Goal: Information Seeking & Learning: Check status

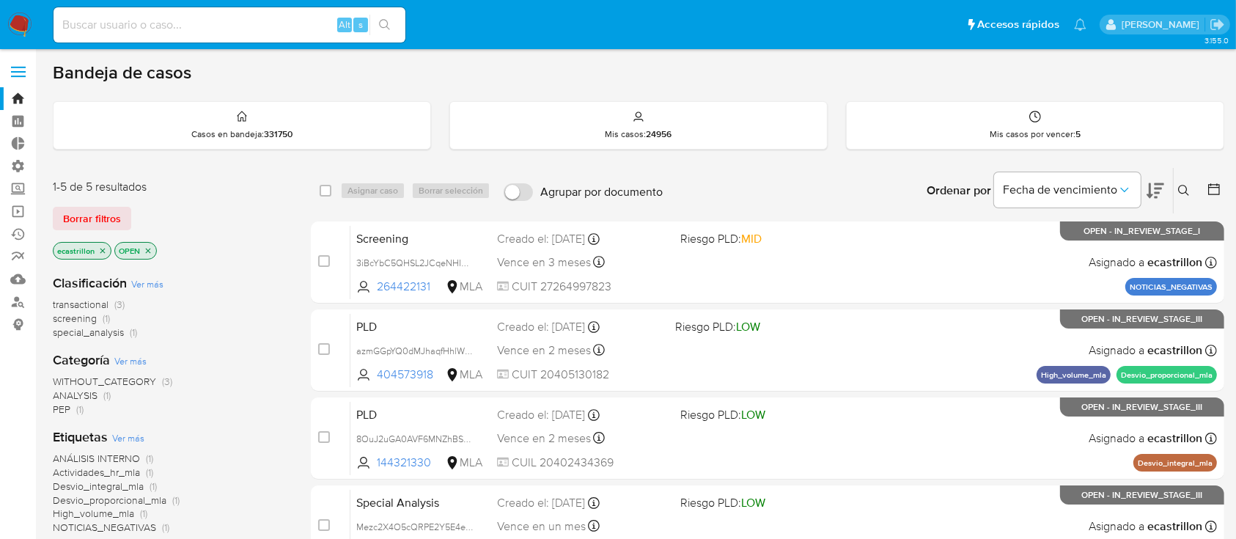
drag, startPoint x: 1188, startPoint y: 189, endPoint x: 1164, endPoint y: 257, distance: 71.7
click at [1187, 189] on icon at bounding box center [1184, 191] width 12 height 12
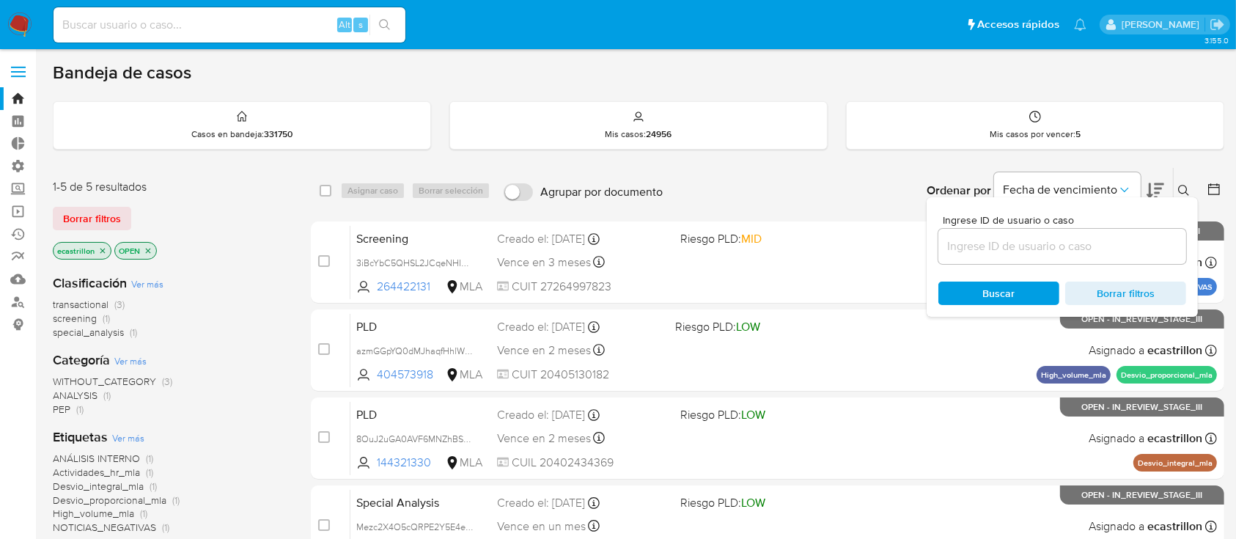
click at [1143, 249] on input at bounding box center [1063, 246] width 248 height 19
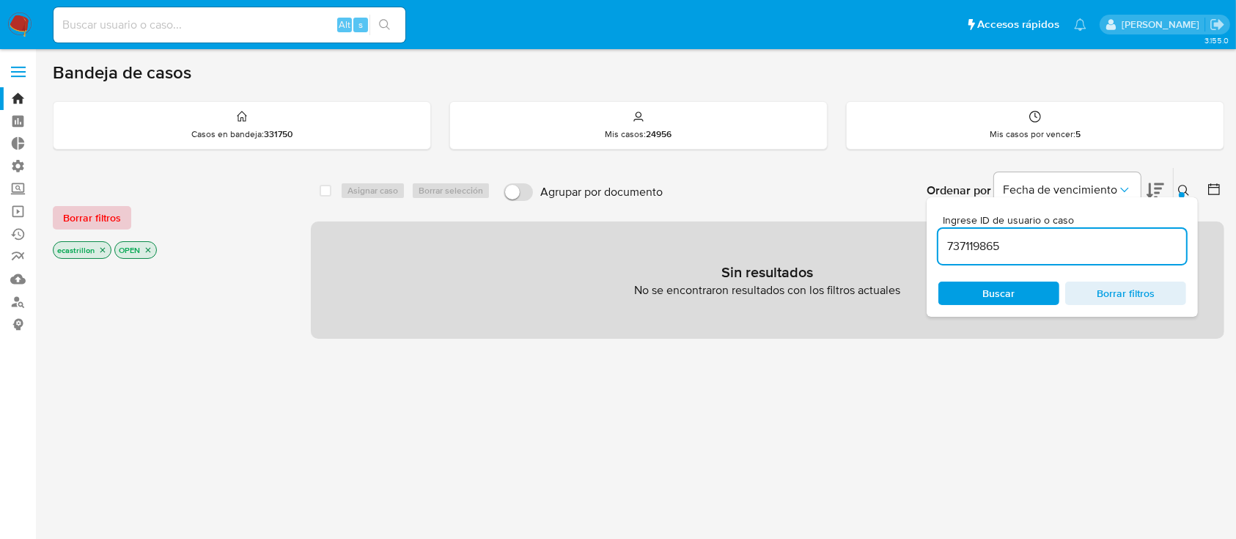
click at [87, 220] on span "Borrar filtros" at bounding box center [92, 218] width 58 height 21
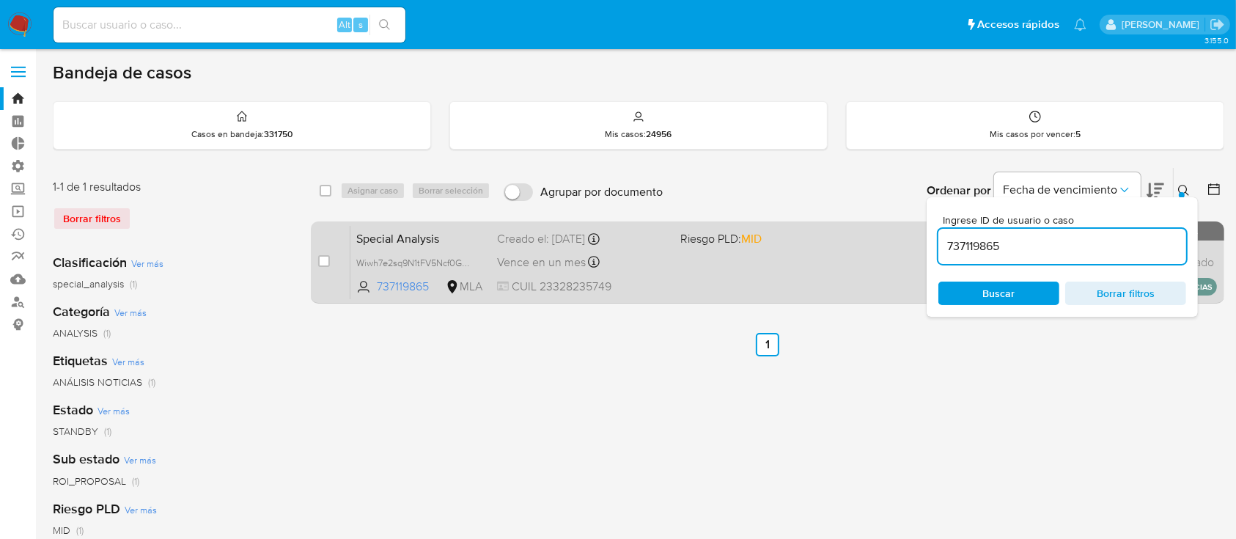
click at [656, 290] on span "CUIL 23328235749" at bounding box center [582, 287] width 171 height 16
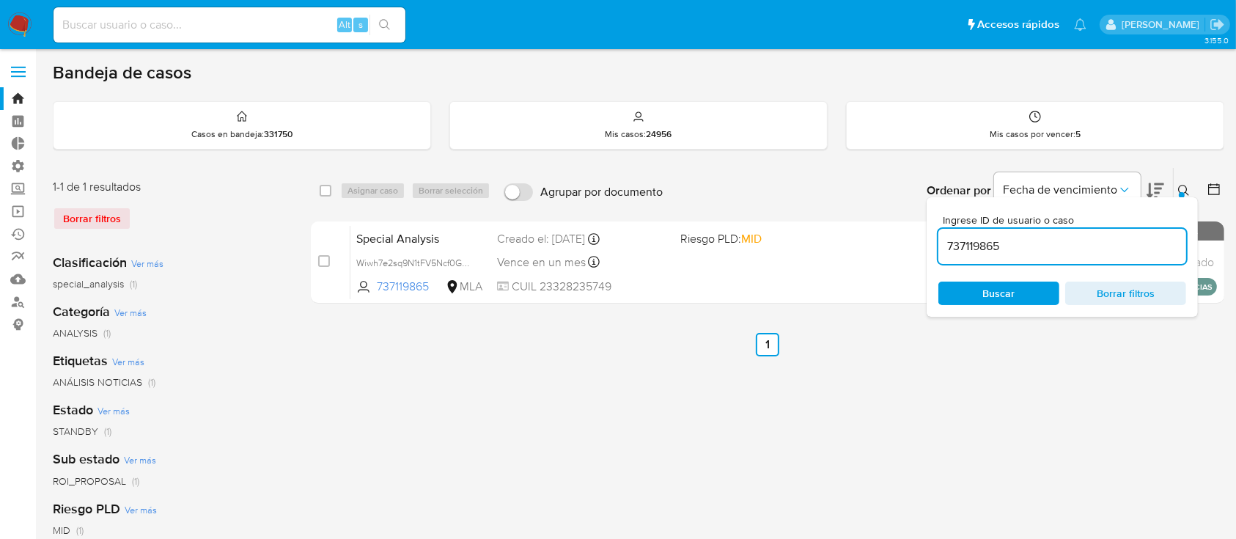
click at [1032, 247] on input "737119865" at bounding box center [1063, 246] width 248 height 19
paste input "1425132723"
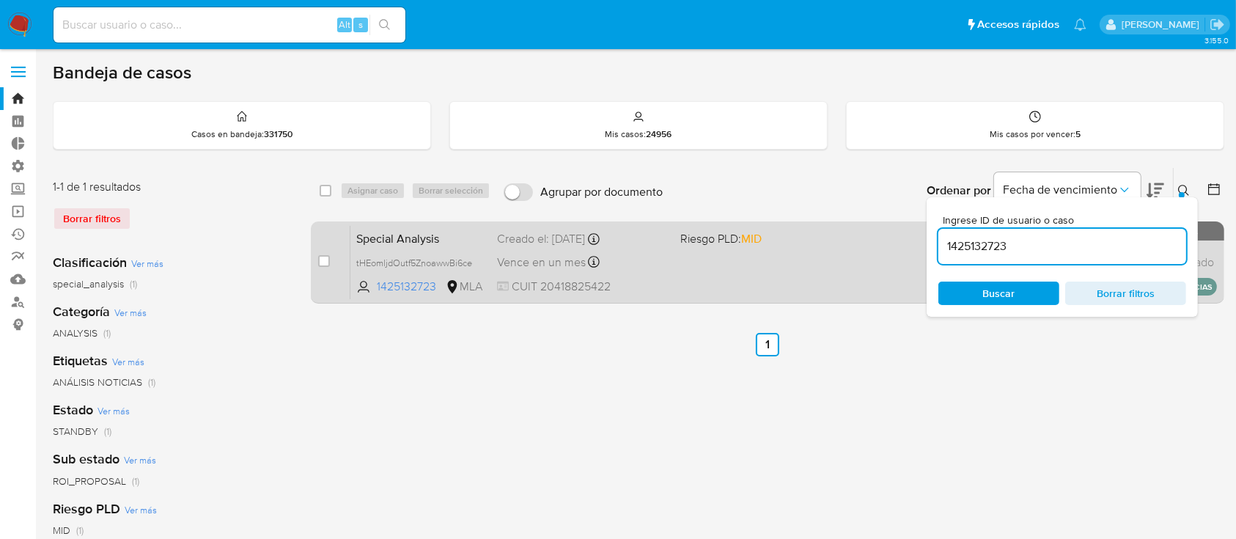
click at [745, 276] on div "Special Analysis tHEomljdOutf5ZnoawwBi6ce 1425132723 MLA Riesgo PLD: MID Creado…" at bounding box center [783, 262] width 867 height 74
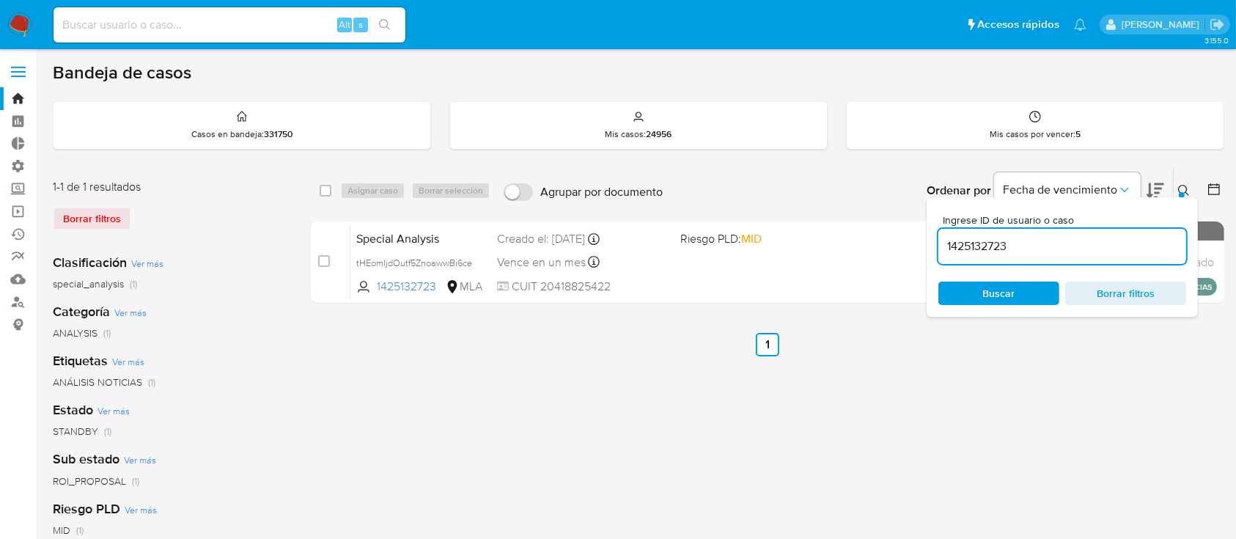
click at [1018, 242] on input "1425132723" at bounding box center [1063, 246] width 248 height 19
paste input "929075568"
type input "1929075568"
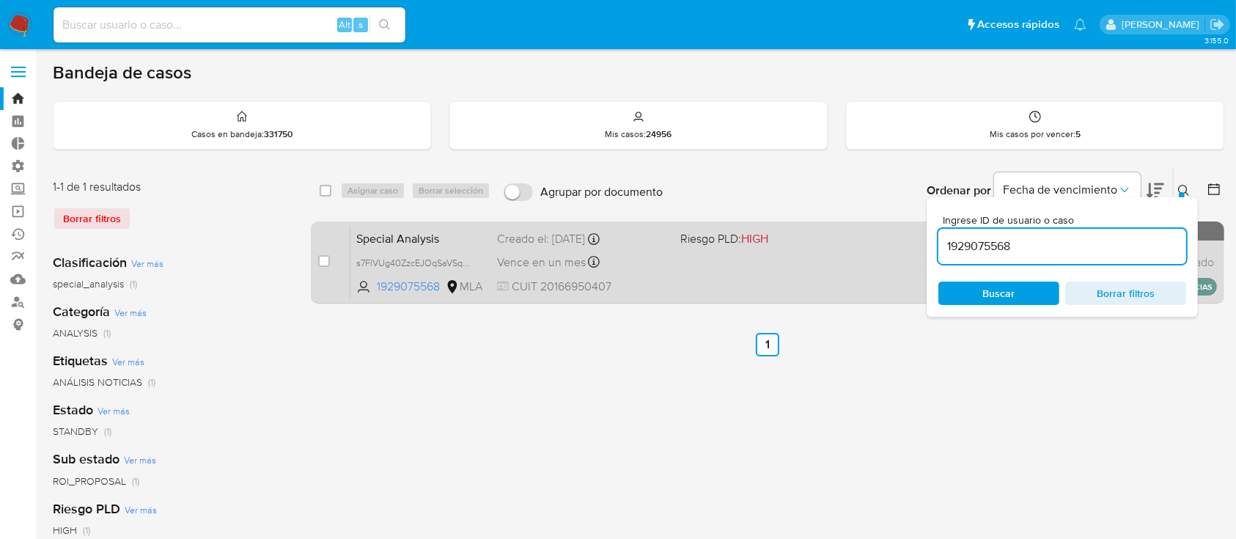
click at [763, 265] on div "Special Analysis s7FlVUg40ZzcEJOqSaVSq7dW 1929075568 MLA Riesgo PLD: HIGH Cread…" at bounding box center [783, 262] width 867 height 74
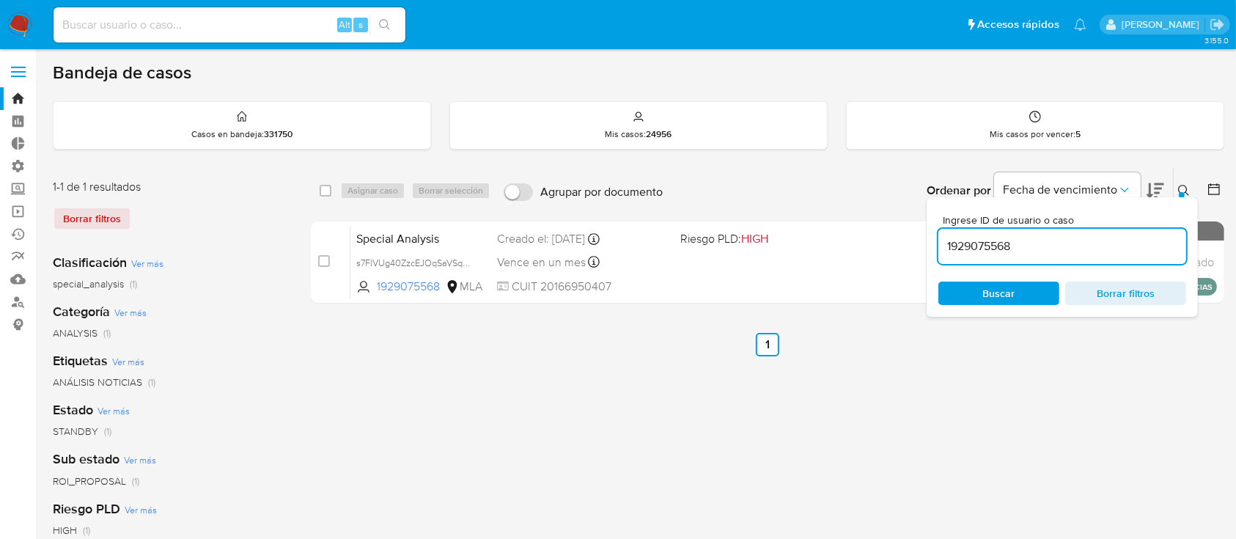
click at [1001, 249] on input "1929075568" at bounding box center [1063, 246] width 248 height 19
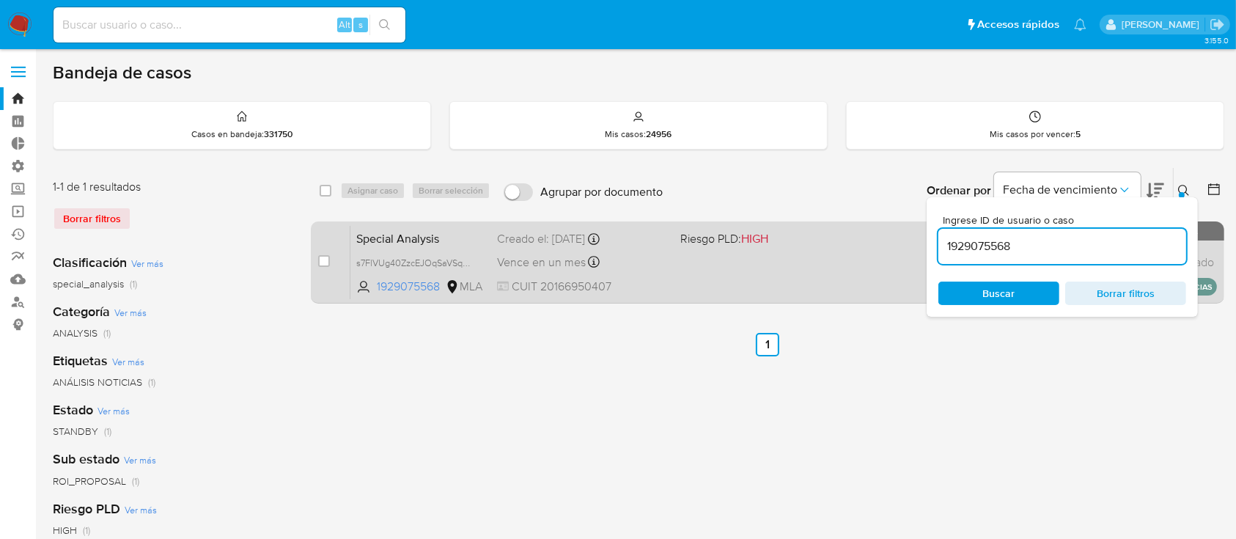
click at [675, 230] on div "Special Analysis s7FlVUg40ZzcEJOqSaVSq7dW 1929075568 MLA Riesgo PLD: HIGH Cread…" at bounding box center [783, 262] width 867 height 74
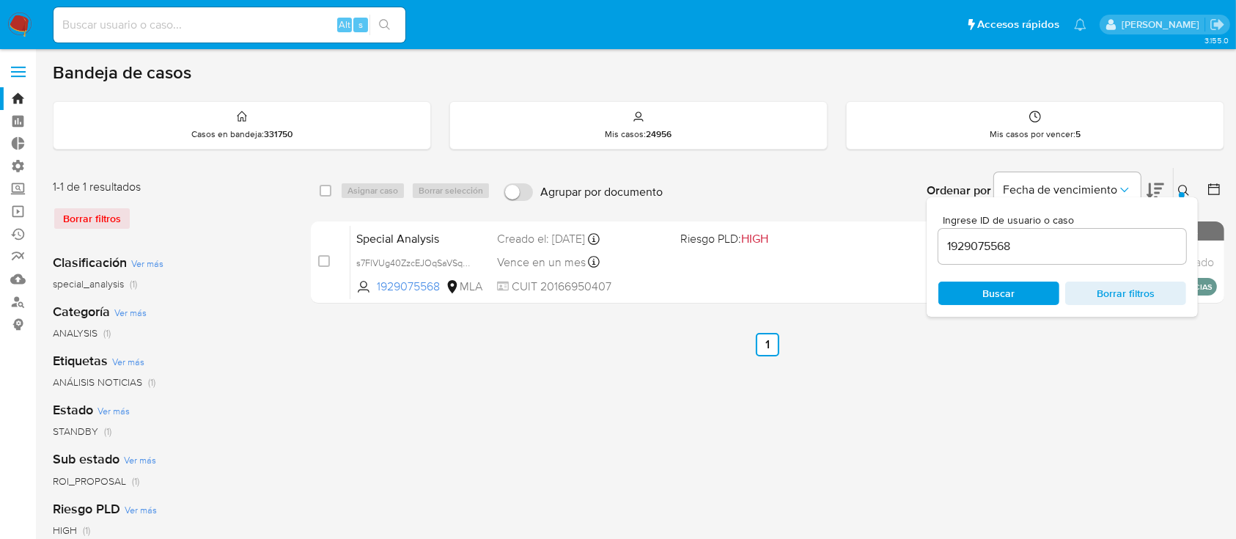
click at [170, 25] on input at bounding box center [230, 24] width 352 height 19
paste input "Mezc2X4O5cQRPE2Y5E4e7yLE"
type input "Mezc2X4O5cQRPE2Y5E4e7yLE"
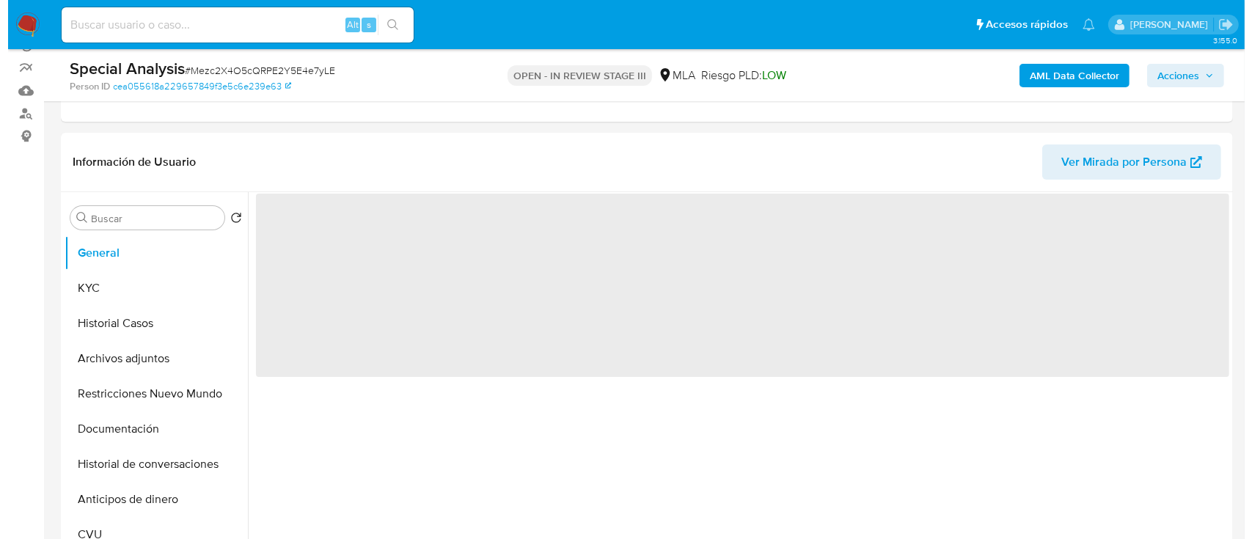
scroll to position [195, 0]
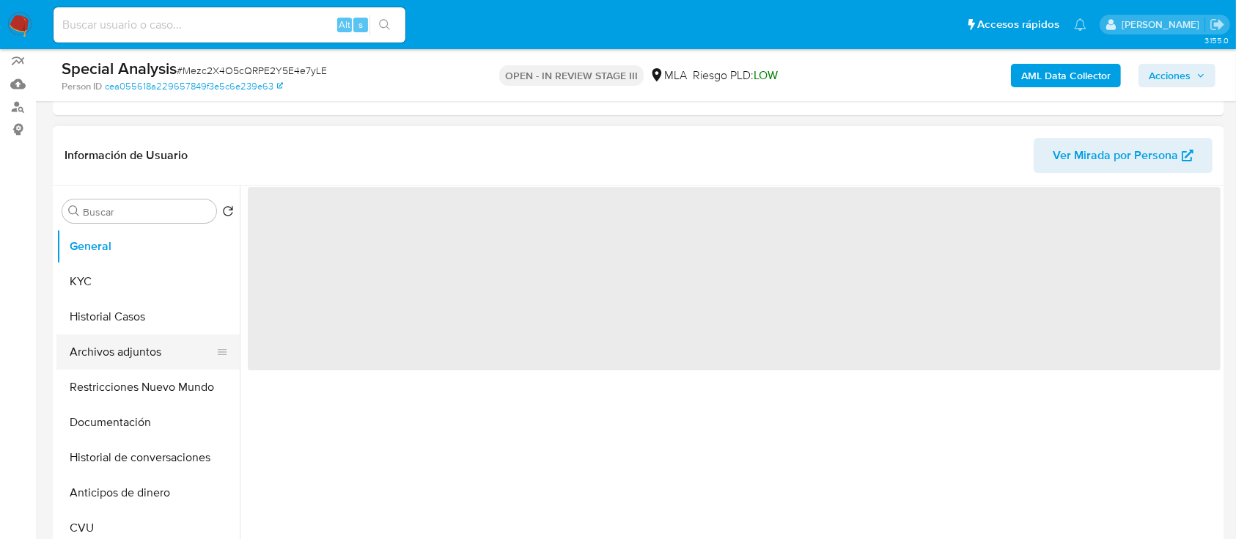
click at [119, 355] on button "Archivos adjuntos" at bounding box center [142, 351] width 172 height 35
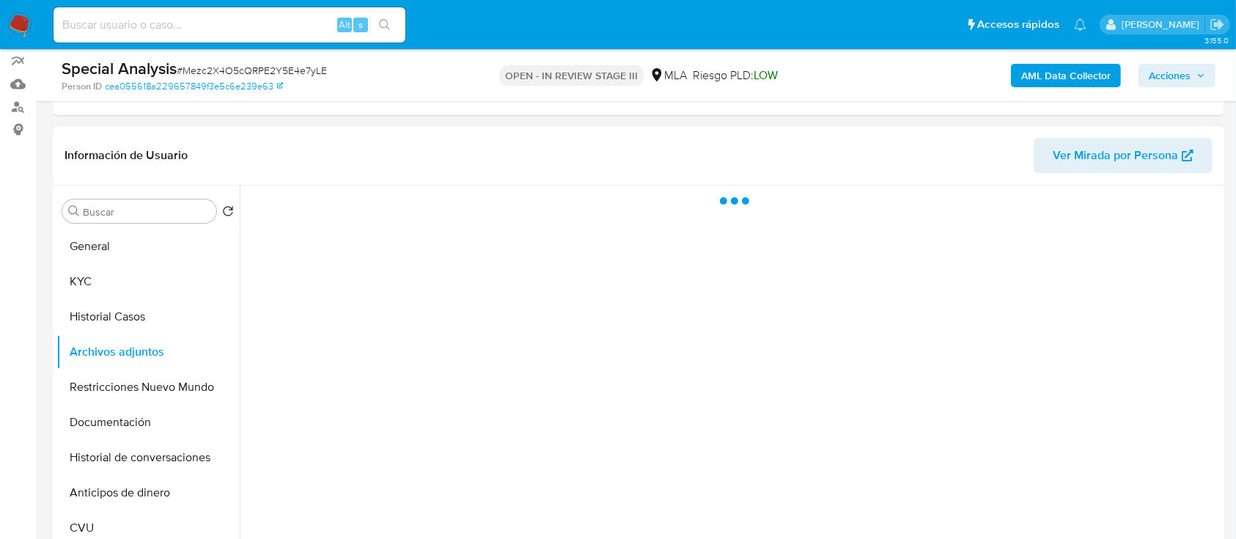
select select "10"
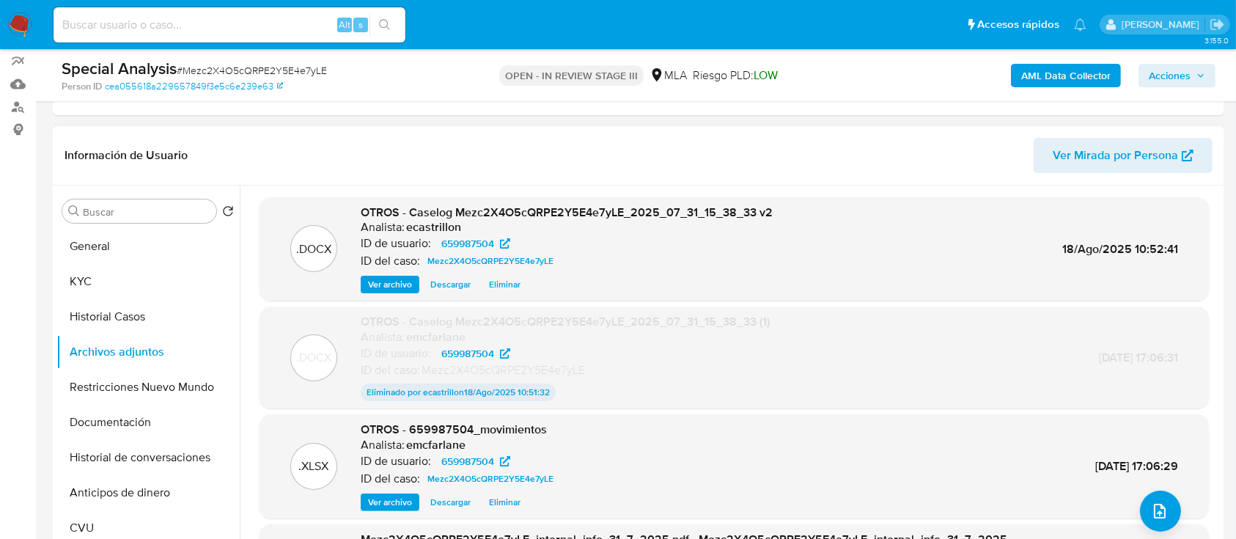
click at [397, 290] on span "Ver archivo" at bounding box center [390, 284] width 44 height 15
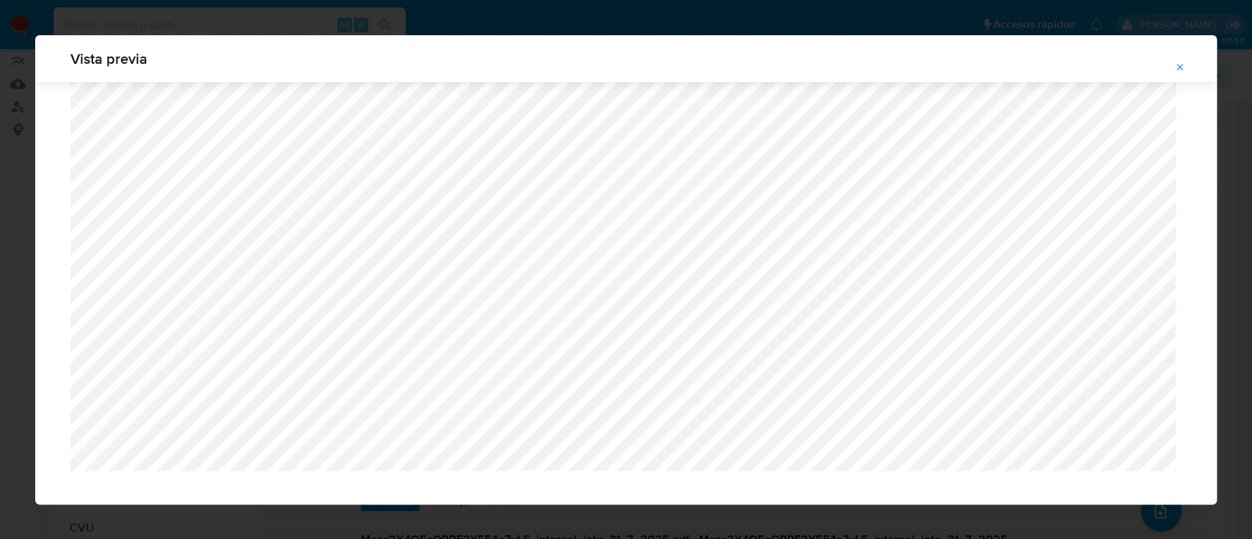
scroll to position [1390, 0]
click at [1170, 69] on button "Attachment preview" at bounding box center [1180, 67] width 32 height 23
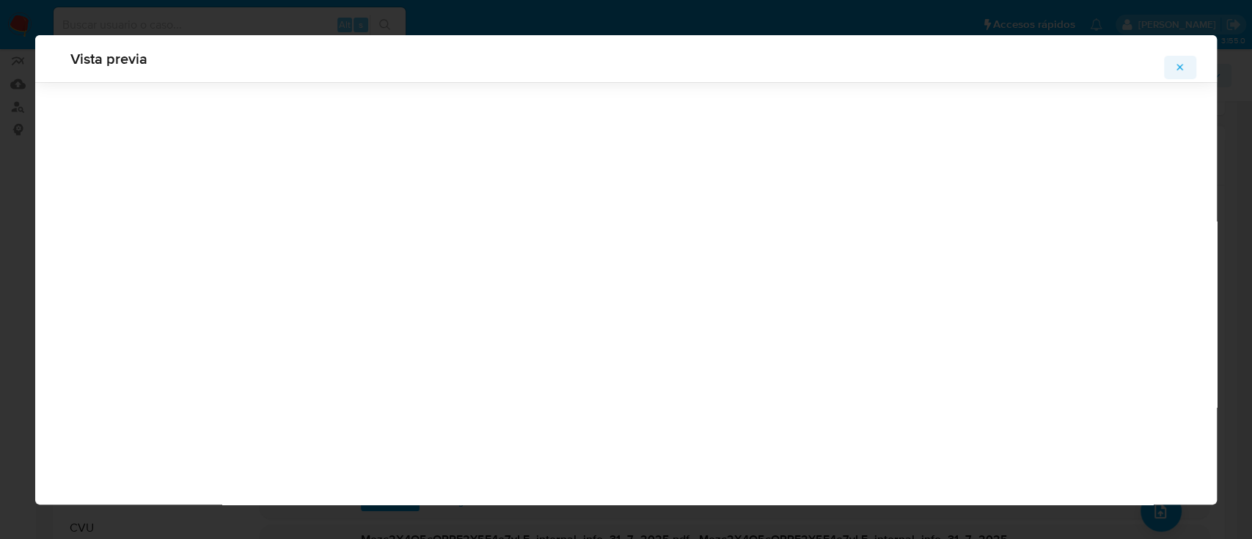
scroll to position [47, 0]
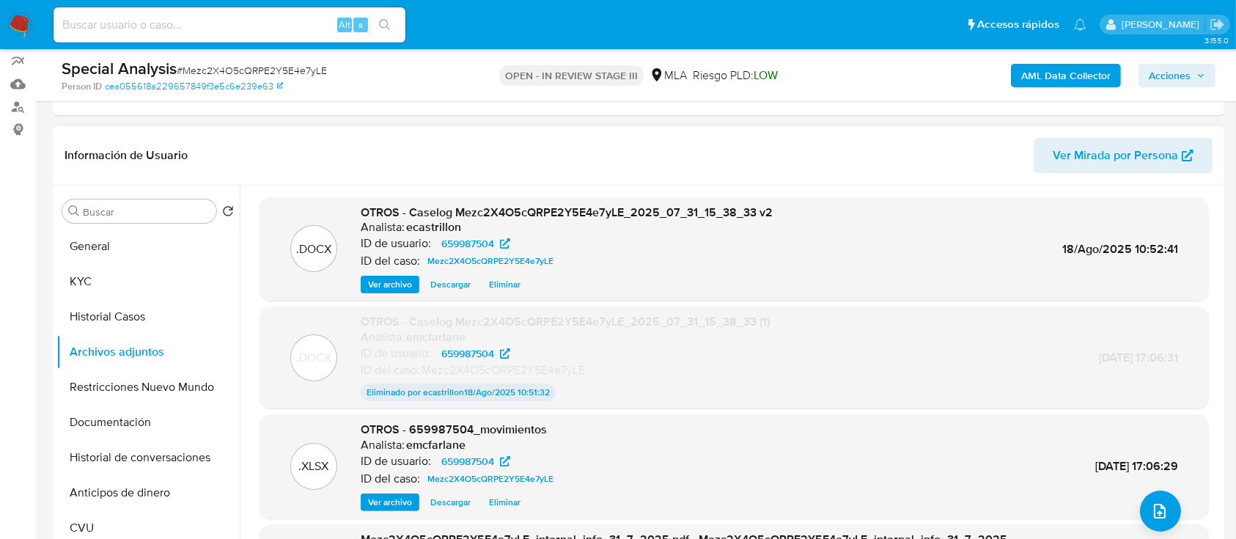
click at [398, 285] on span "Ver archivo" at bounding box center [390, 284] width 44 height 15
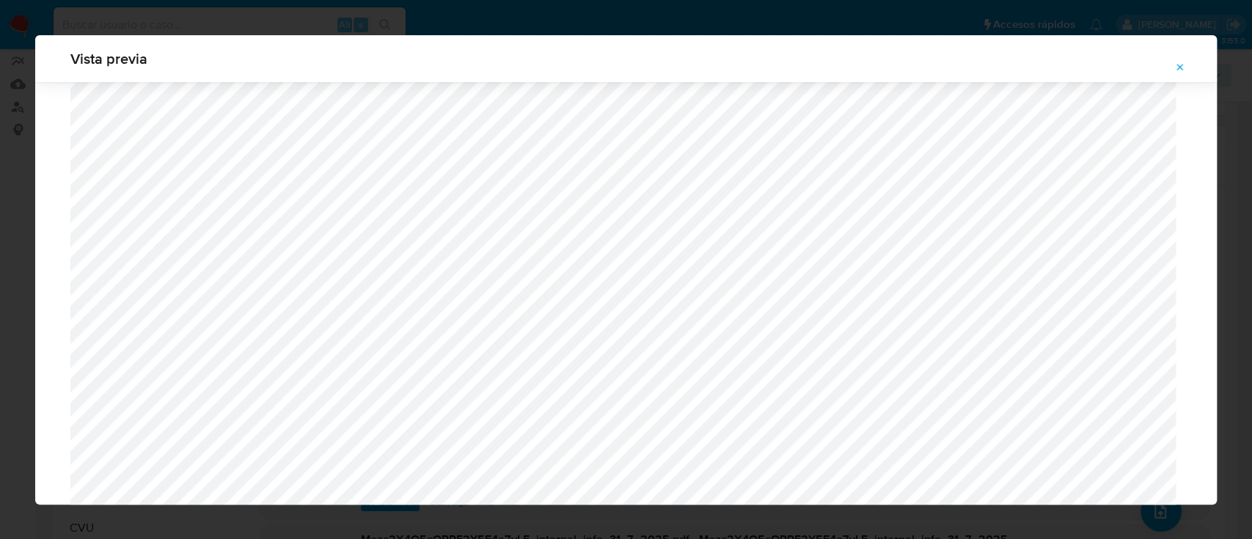
scroll to position [655, 0]
click at [1179, 73] on icon "Attachment preview" at bounding box center [1180, 68] width 12 height 12
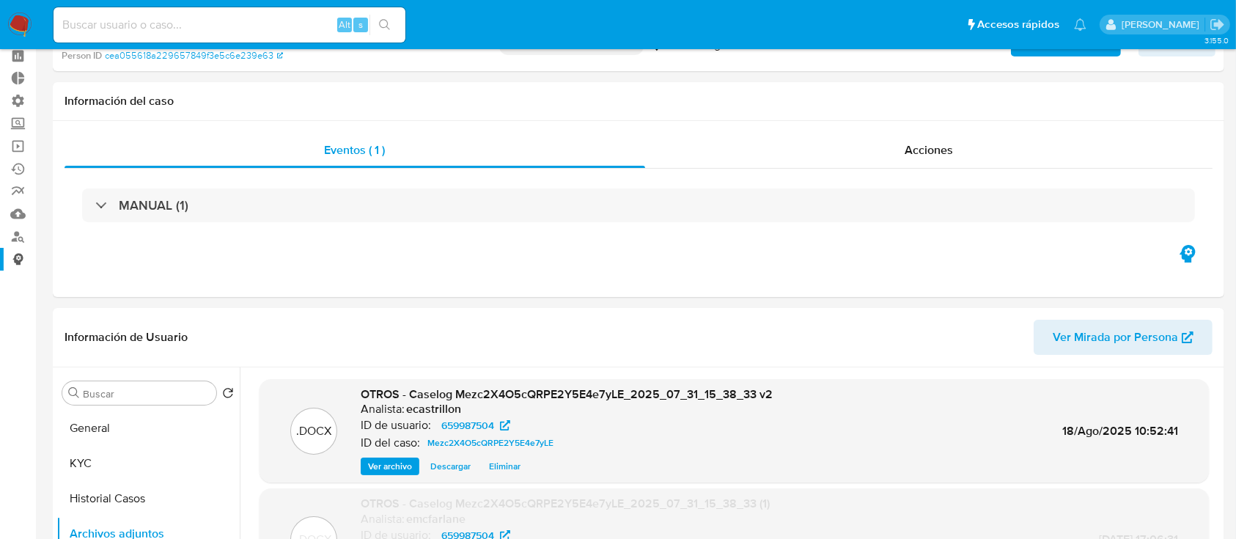
scroll to position [0, 0]
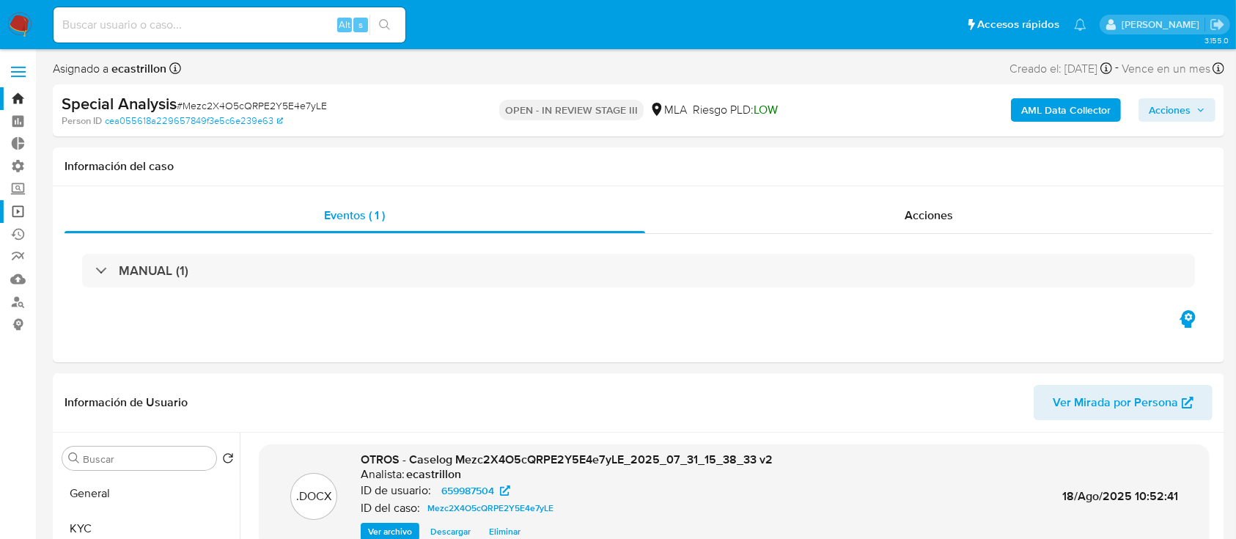
click at [21, 208] on link "Operaciones masivas" at bounding box center [87, 211] width 175 height 23
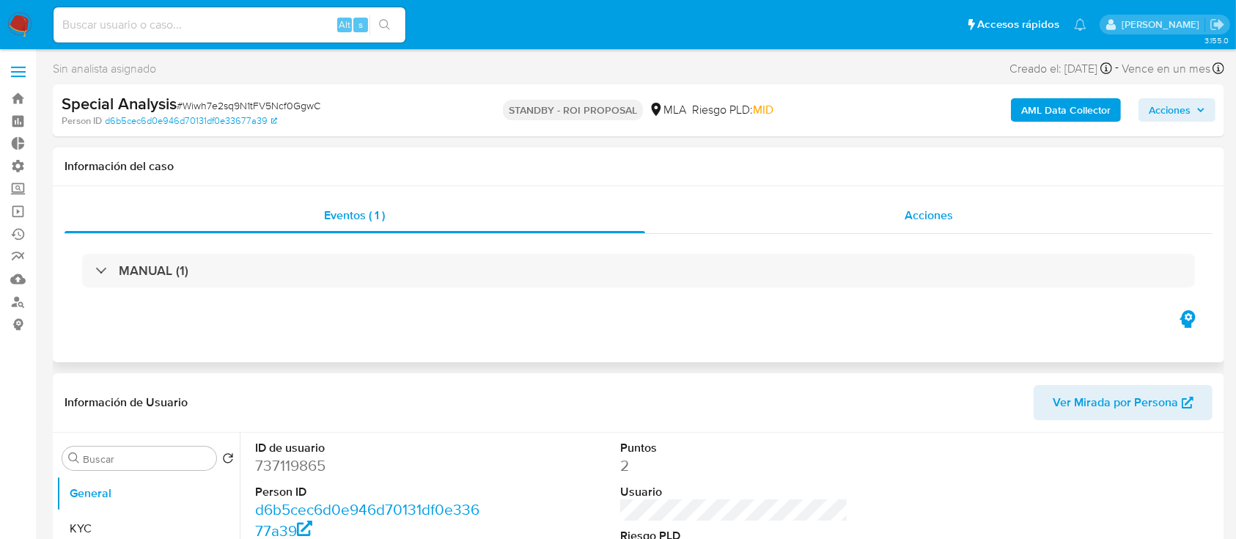
click at [735, 230] on div "Acciones" at bounding box center [929, 215] width 568 height 35
select select "10"
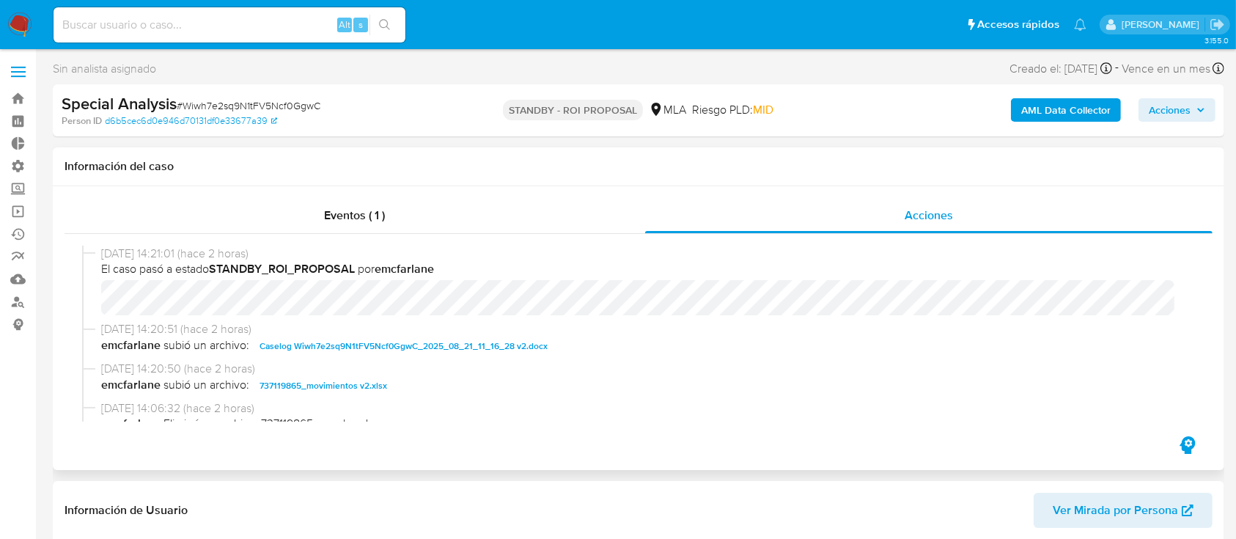
click at [340, 352] on span "Caselog Wiwh7e2sq9N1tFV5Ncf0GgwC_2025_08_21_11_16_28 v2.docx" at bounding box center [404, 346] width 288 height 18
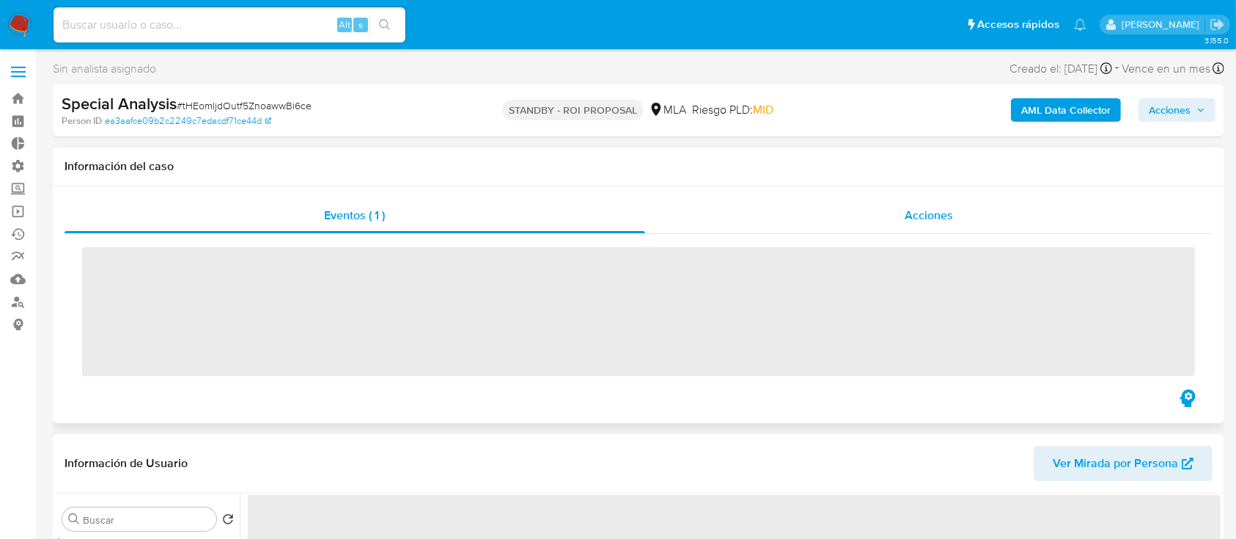
click at [794, 220] on div "Acciones" at bounding box center [929, 215] width 568 height 35
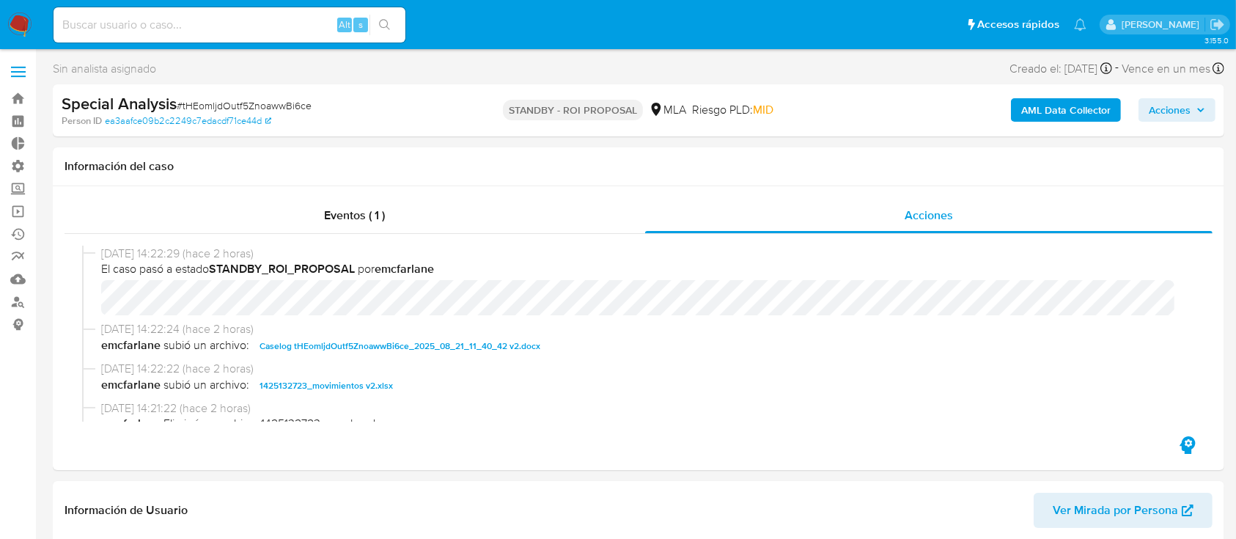
select select "10"
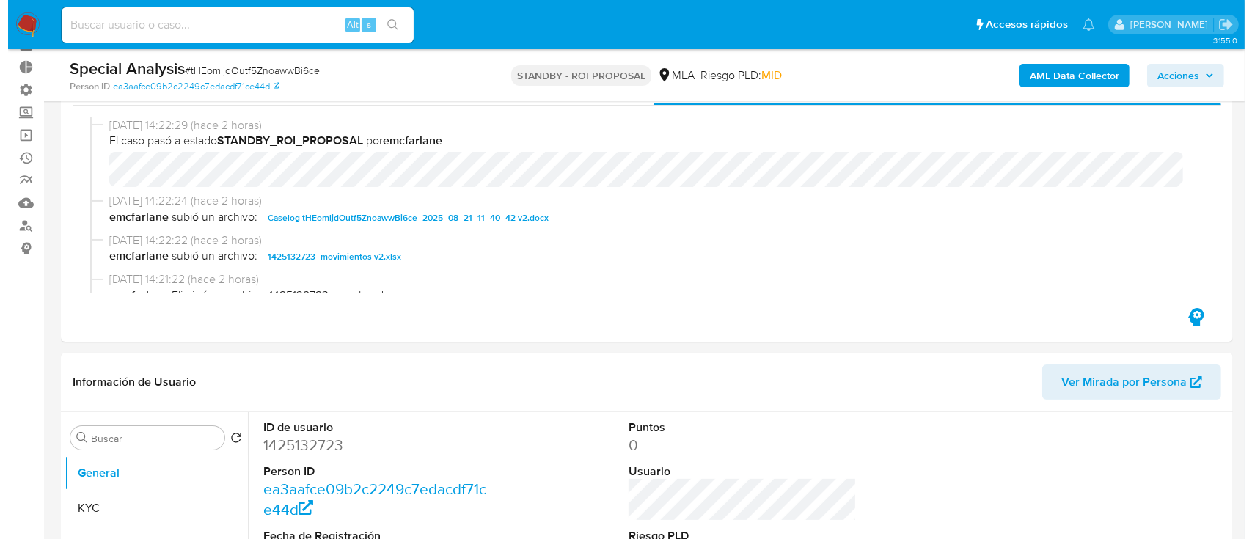
scroll to position [293, 0]
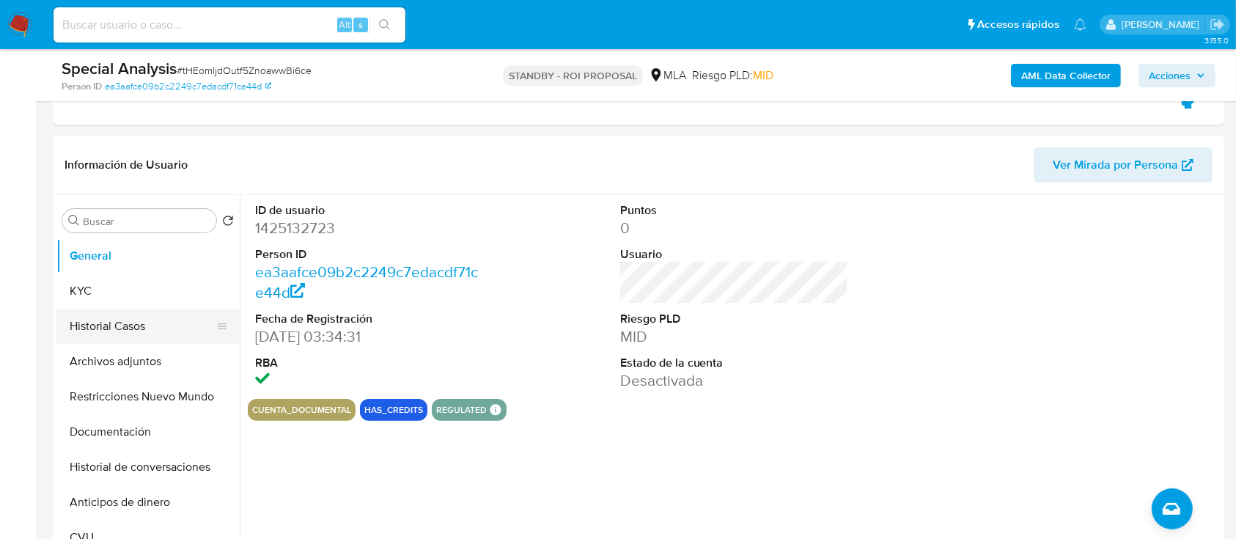
click at [120, 342] on button "Historial Casos" at bounding box center [142, 326] width 172 height 35
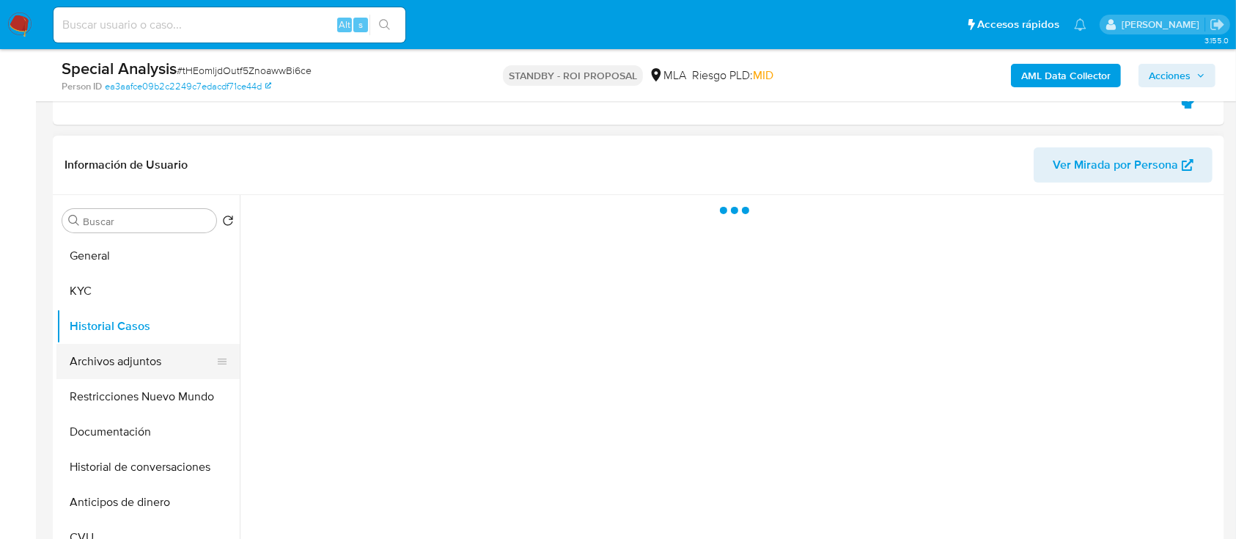
click at [120, 365] on button "Archivos adjuntos" at bounding box center [142, 361] width 172 height 35
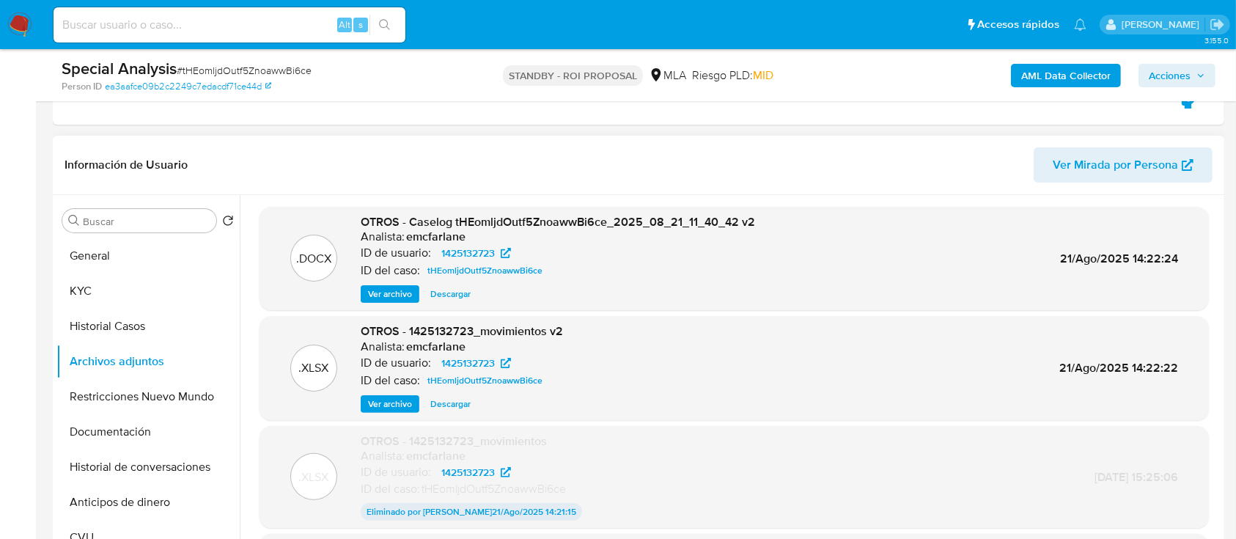
click at [367, 292] on button "Ver archivo" at bounding box center [390, 294] width 59 height 18
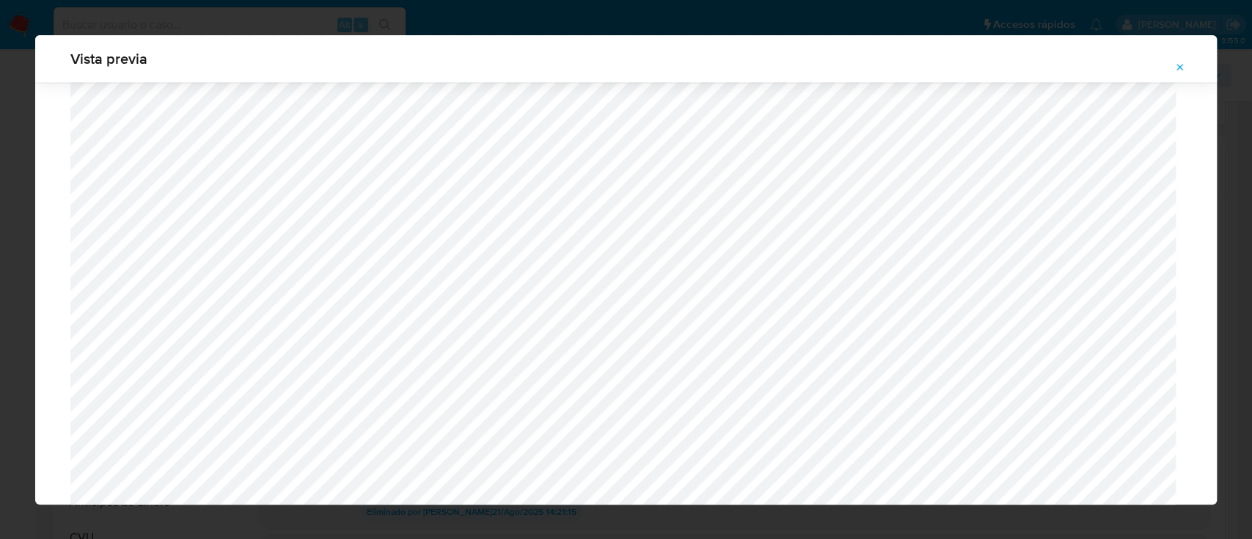
scroll to position [1403, 0]
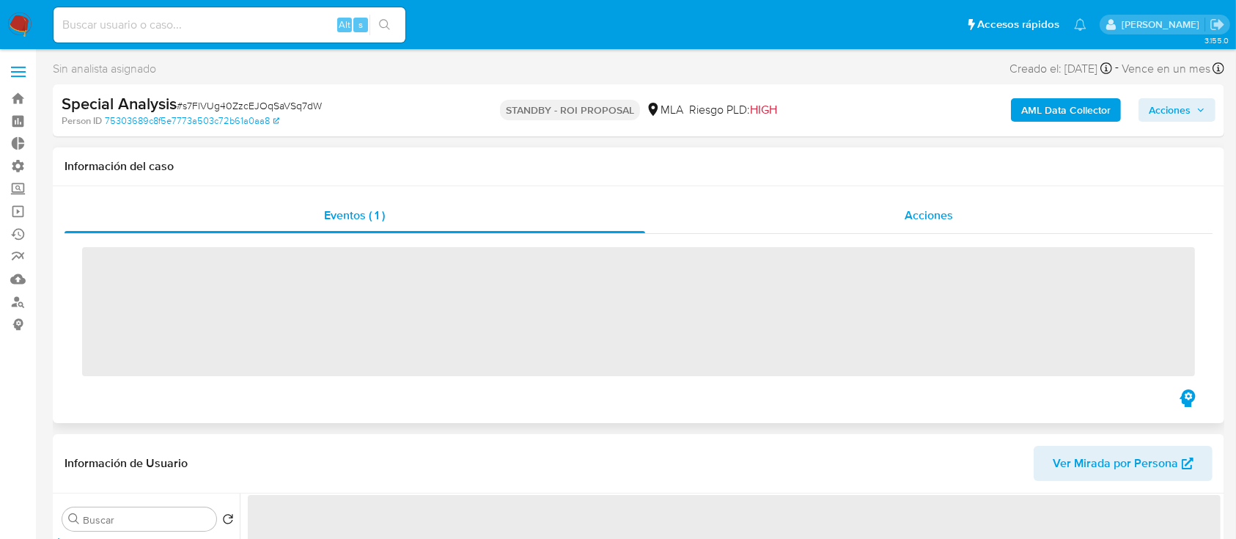
click at [900, 212] on div "Acciones" at bounding box center [929, 215] width 568 height 35
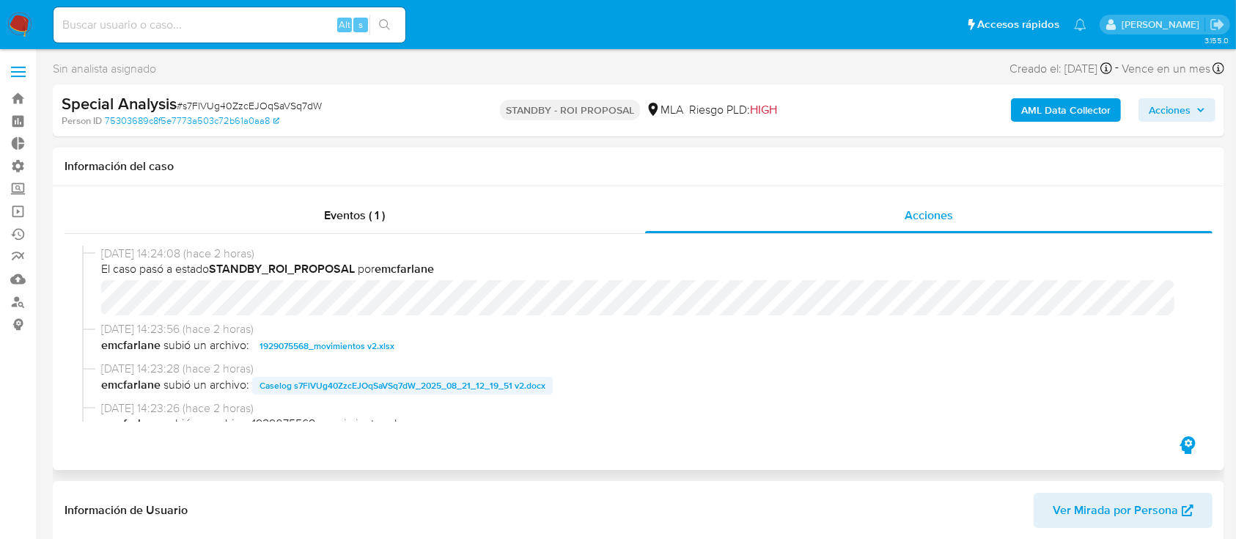
select select "10"
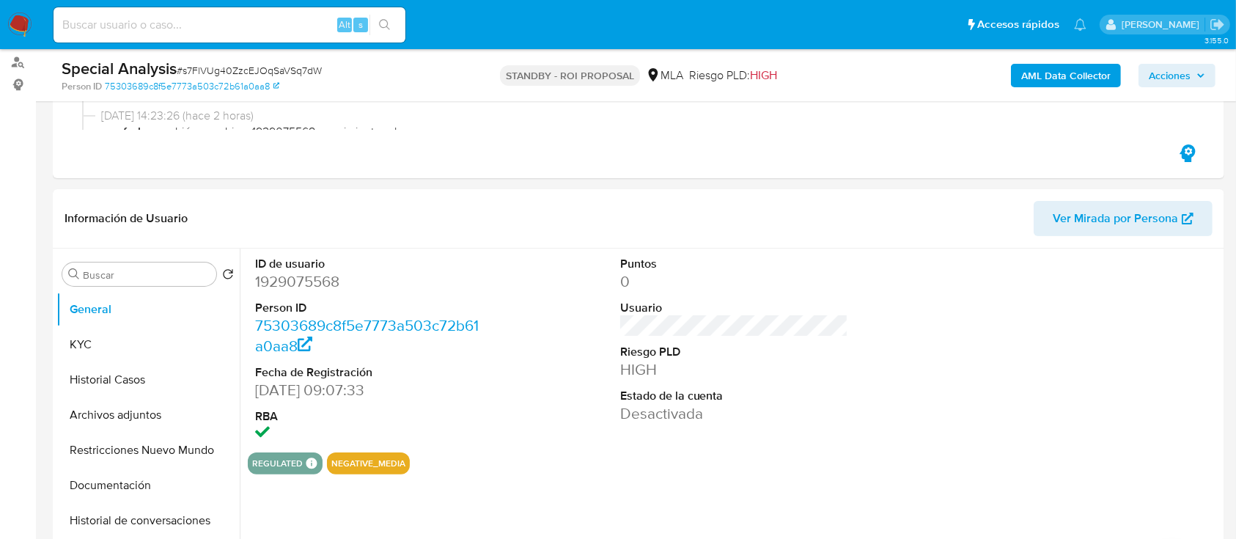
scroll to position [240, 0]
click at [104, 427] on button "Archivos adjuntos" at bounding box center [142, 414] width 172 height 35
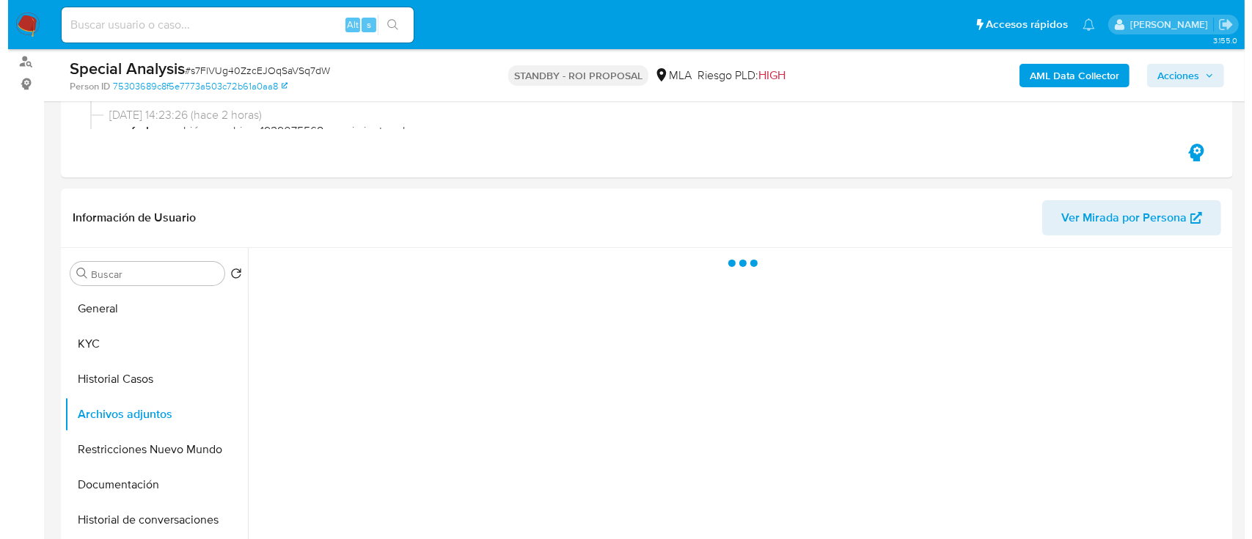
scroll to position [256, 0]
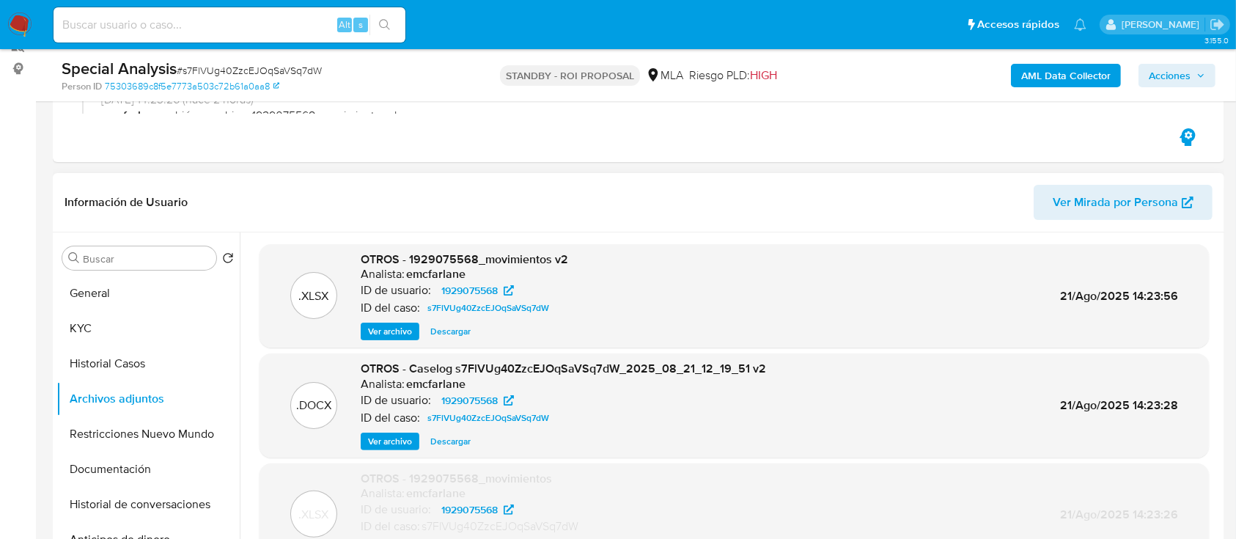
click at [368, 434] on span "Ver archivo" at bounding box center [390, 441] width 44 height 15
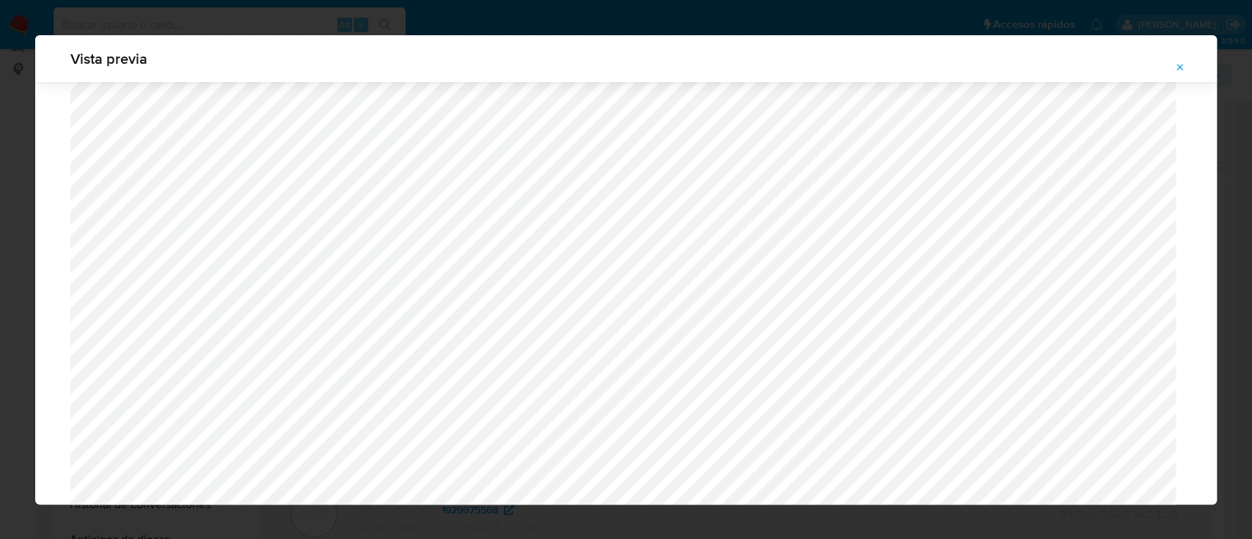
scroll to position [838, 0]
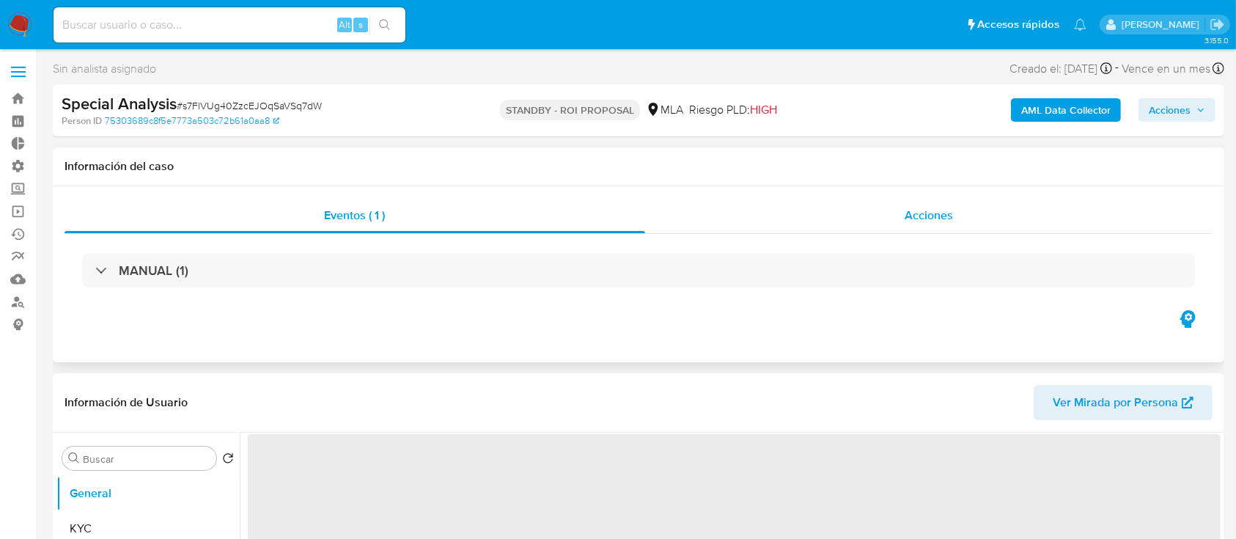
click at [785, 230] on div "Acciones" at bounding box center [929, 215] width 568 height 35
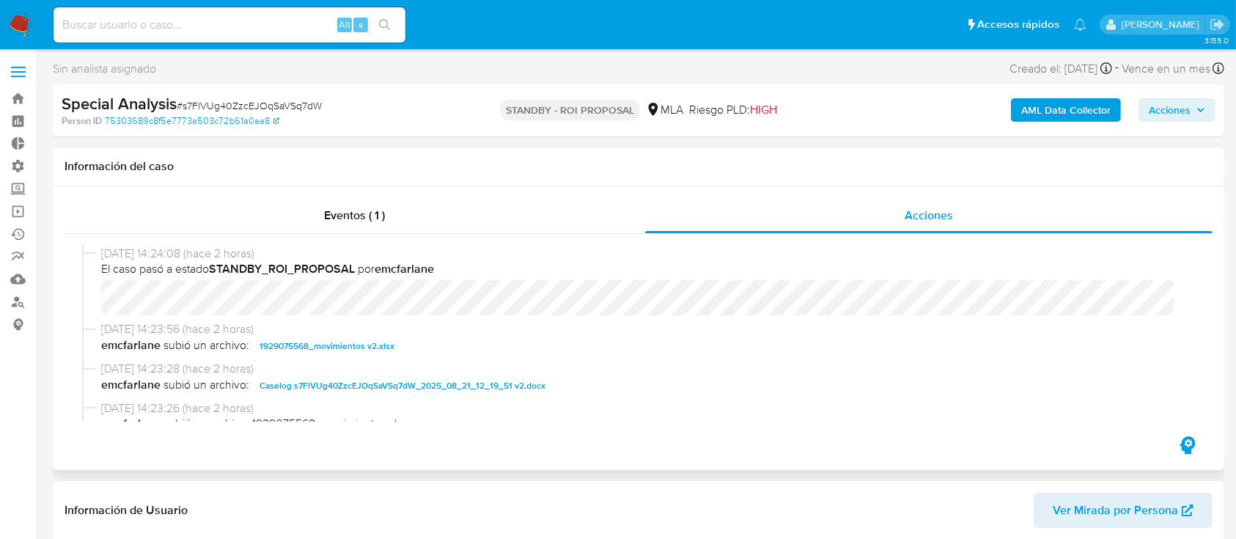
select select "10"
click at [286, 383] on span "Caselog s7FlVUg40ZzcEJOqSaVSq7dW_2025_08_21_12_19_51 v2.docx" at bounding box center [403, 386] width 286 height 18
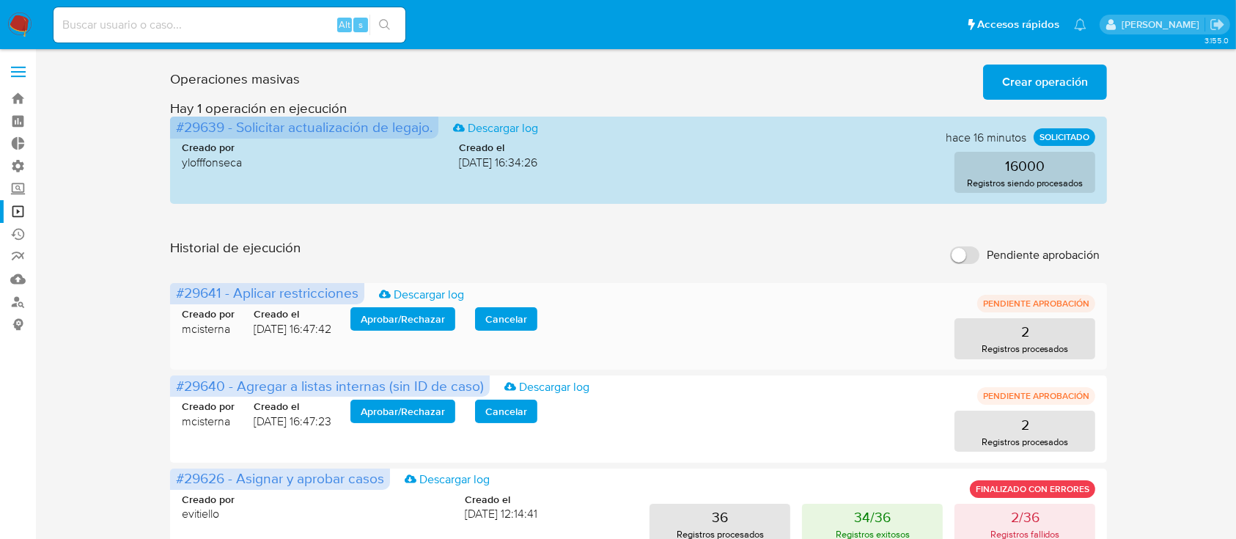
click at [401, 318] on span "Aprobar / Rechazar" at bounding box center [403, 319] width 84 height 21
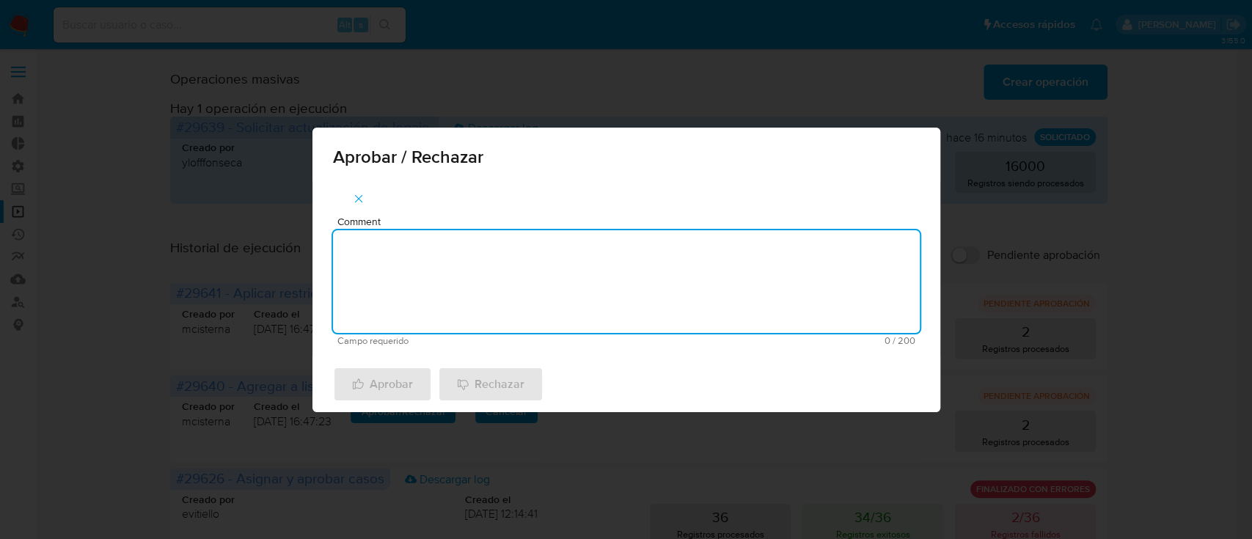
click at [396, 280] on textarea "Comment" at bounding box center [626, 281] width 587 height 103
type textarea "a"
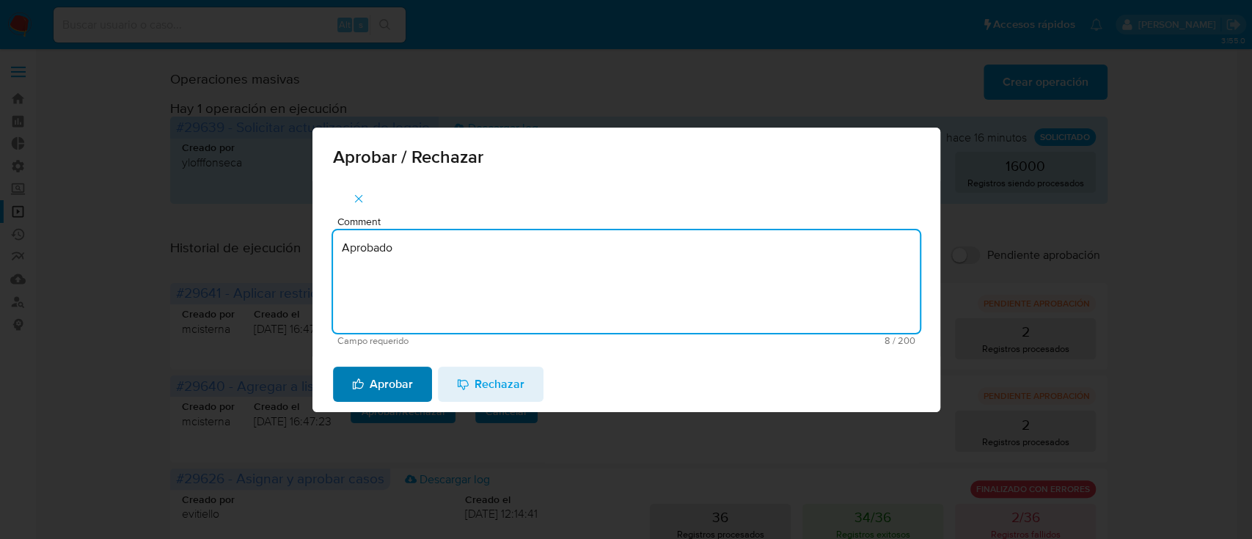
type textarea "Aprobado"
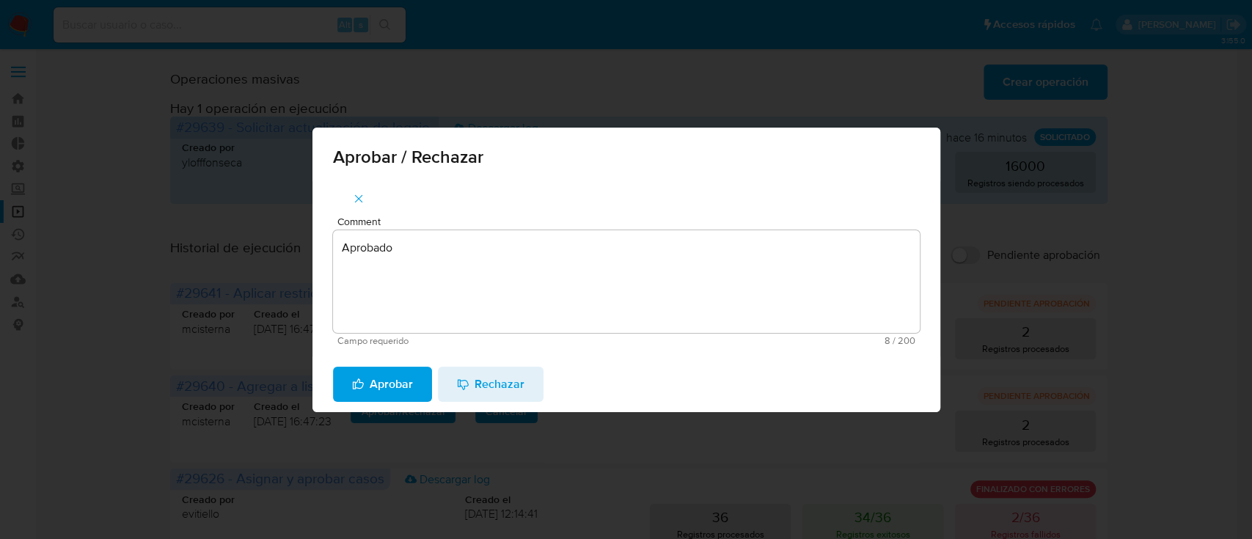
click at [385, 380] on span "Aprobar" at bounding box center [382, 384] width 61 height 32
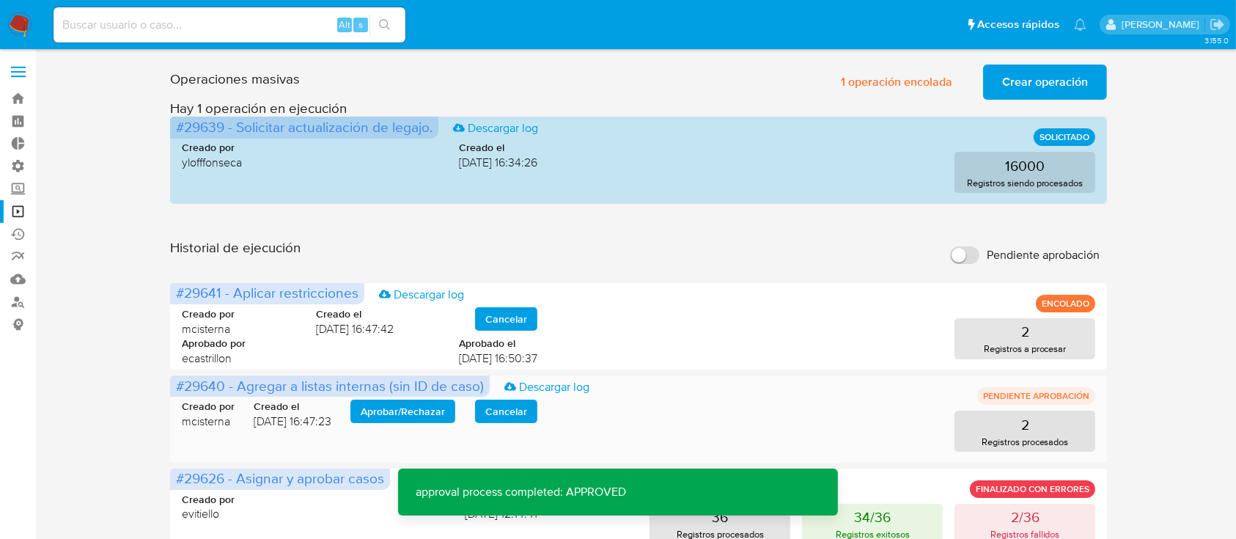
click at [425, 408] on span "Aprobar / Rechazar" at bounding box center [403, 411] width 84 height 21
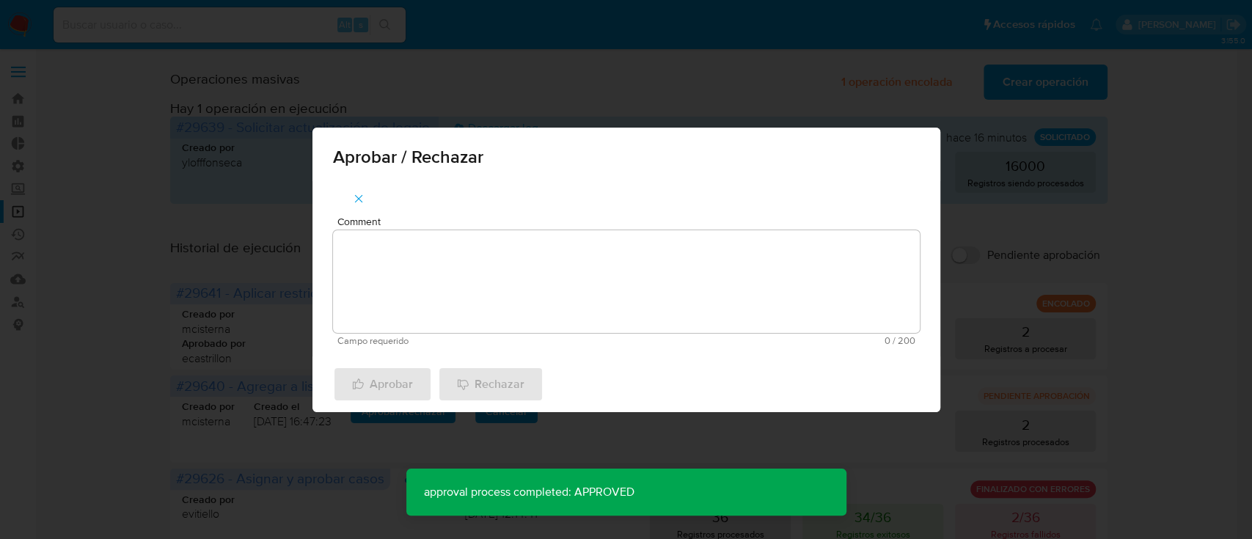
click at [411, 265] on textarea "Comment" at bounding box center [626, 281] width 587 height 103
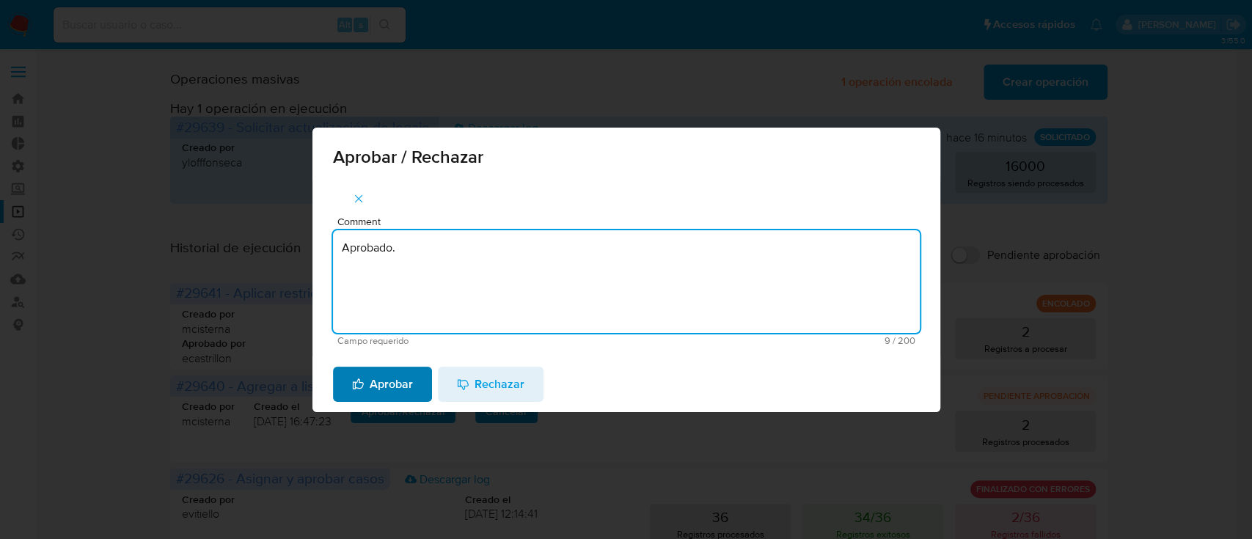
type textarea "Aprobado."
click at [397, 390] on span "Aprobar" at bounding box center [382, 384] width 61 height 32
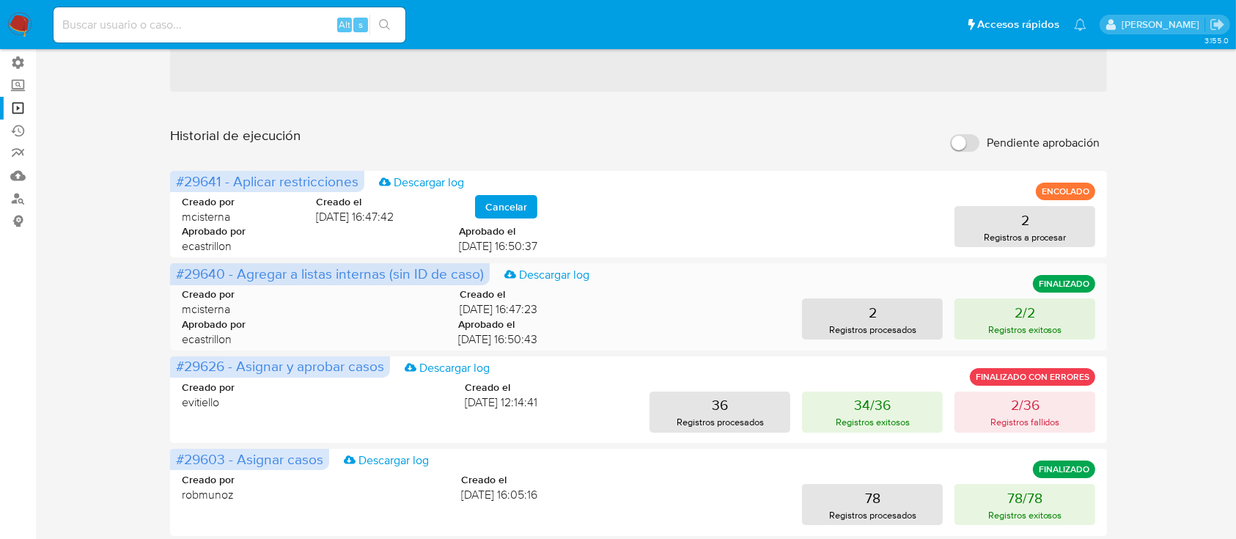
scroll to position [195, 0]
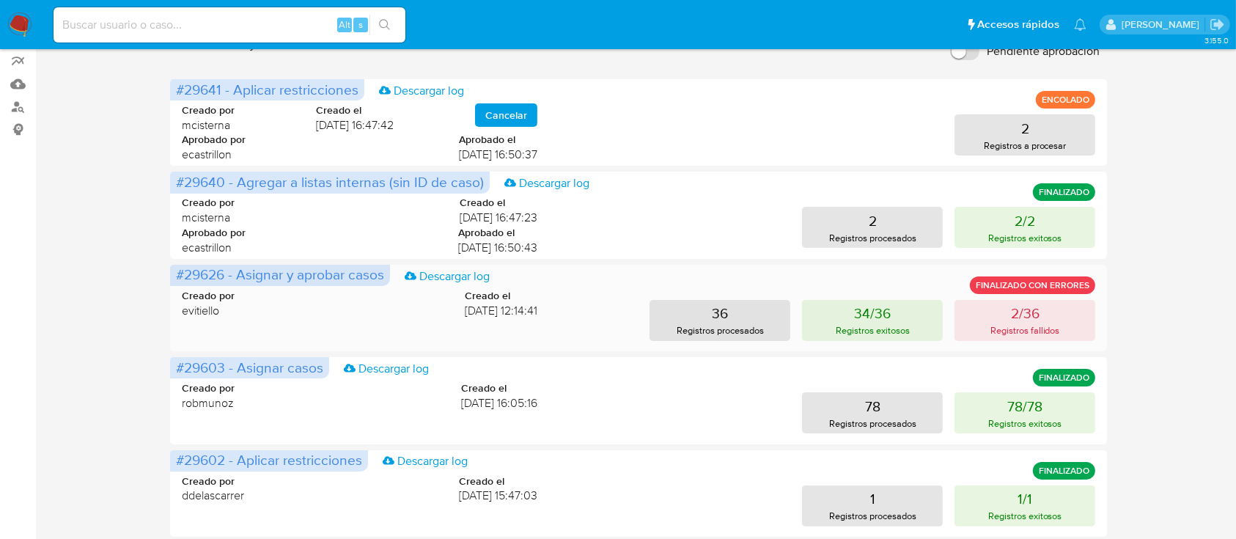
click at [947, 323] on div "36 Registros procesados 34/36 Registros exitosos 2/36 Registros fallidos" at bounding box center [828, 320] width 535 height 41
click at [1039, 318] on p "2/36" at bounding box center [1025, 313] width 29 height 21
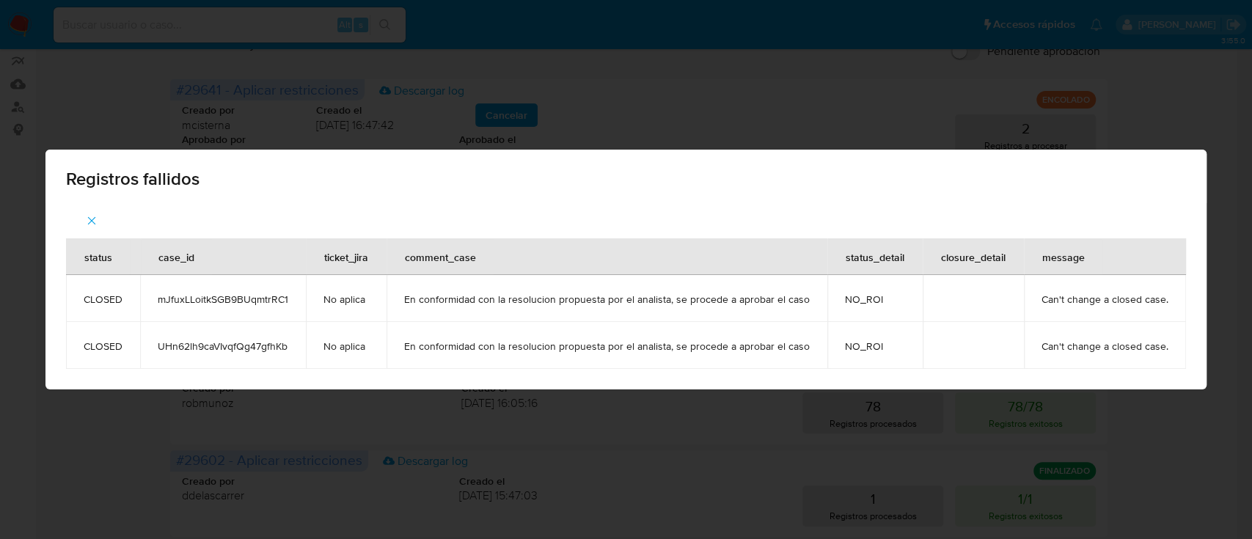
click at [1179, 186] on span "Registros fallidos" at bounding box center [626, 179] width 1120 height 18
click at [98, 210] on span "button" at bounding box center [91, 221] width 13 height 32
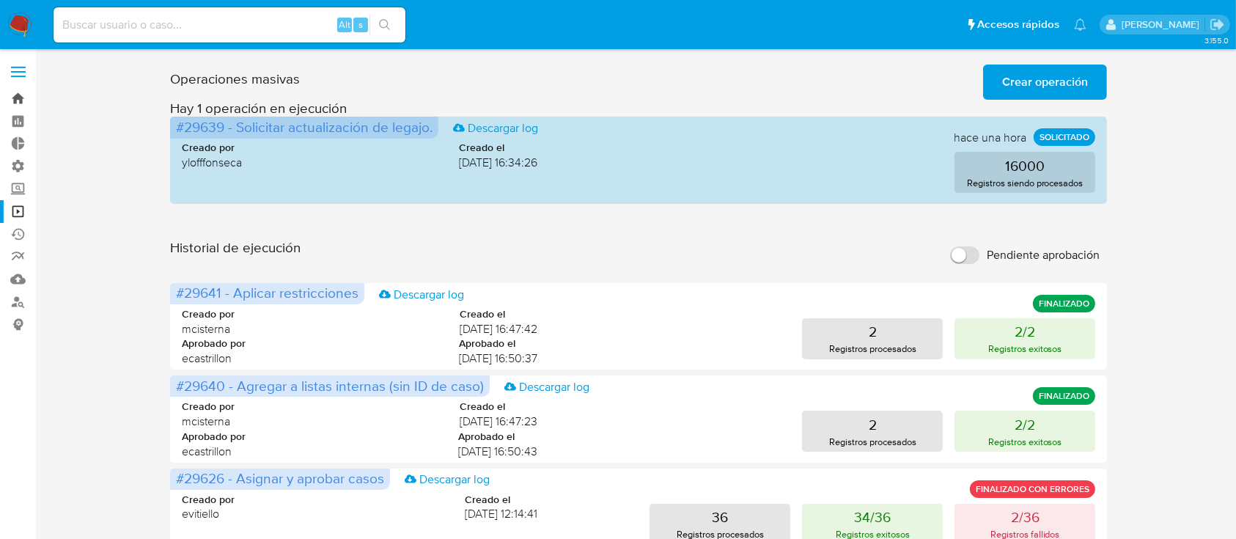
click at [1, 106] on link "Bandeja" at bounding box center [87, 98] width 175 height 23
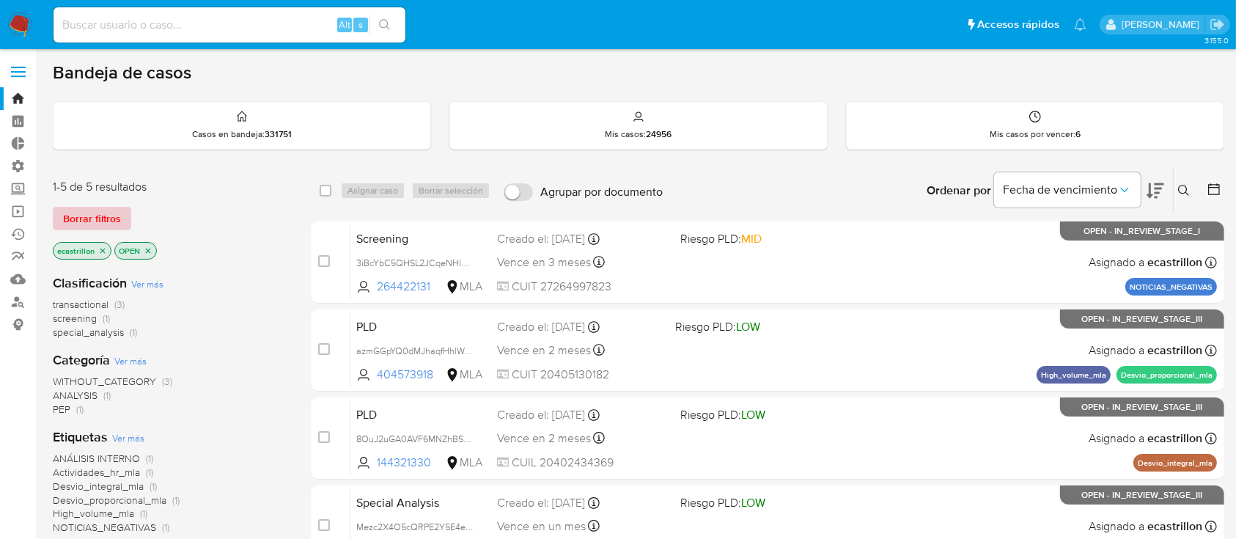
click at [70, 213] on span "Borrar filtros" at bounding box center [92, 218] width 58 height 21
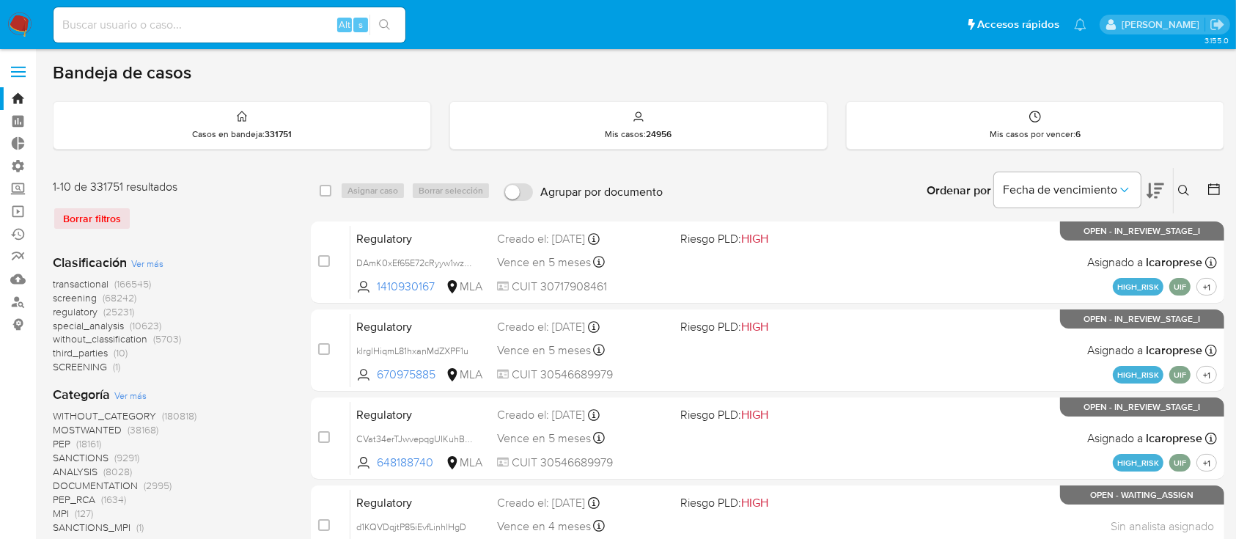
click at [240, 26] on input at bounding box center [230, 24] width 352 height 19
paste input "SHs1TM0IBHPSP1Ei8xgtQ9kV"
type input "SHs1TM0IBHPSP1Ei8xgtQ9kV"
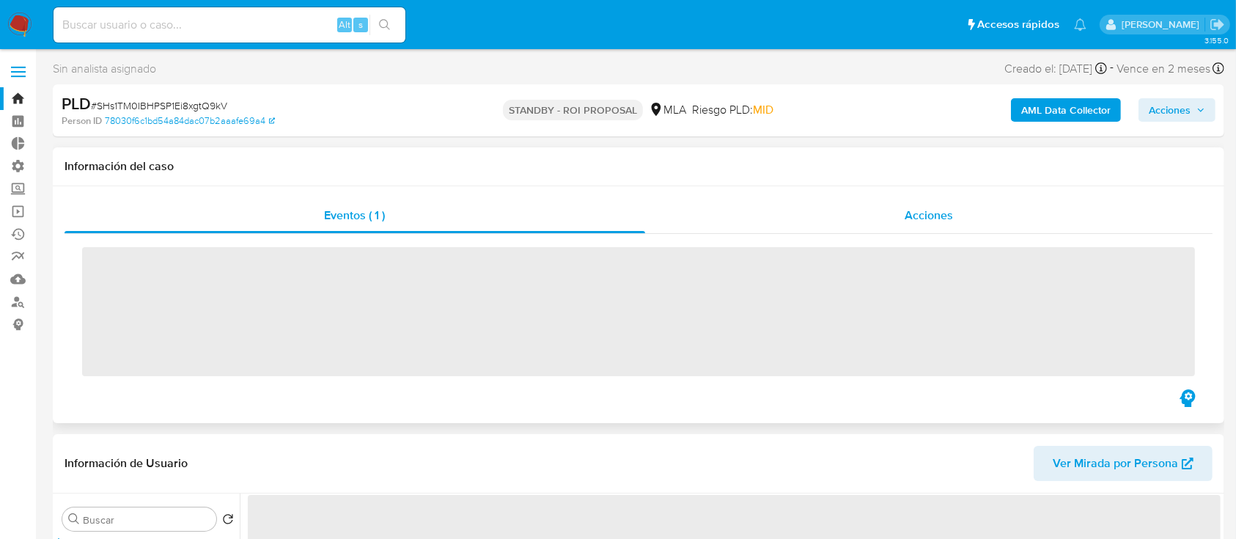
click at [740, 206] on div "Acciones" at bounding box center [929, 215] width 568 height 35
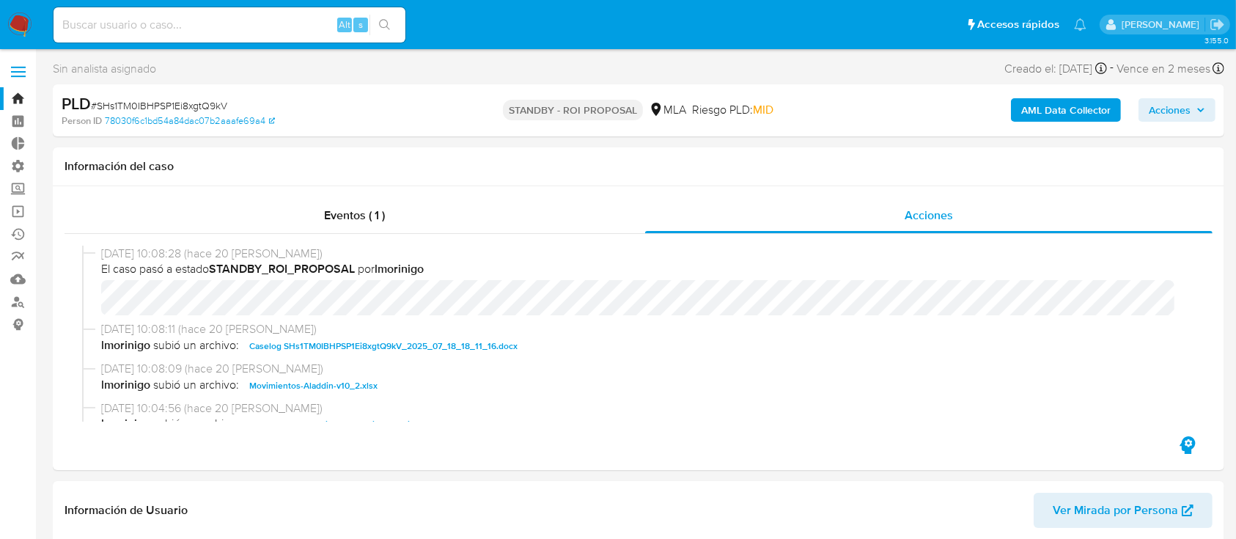
select select "10"
click at [189, 29] on input at bounding box center [230, 24] width 352 height 19
paste input "81h4P5ssBWQ7QHN7gLOFMjl"
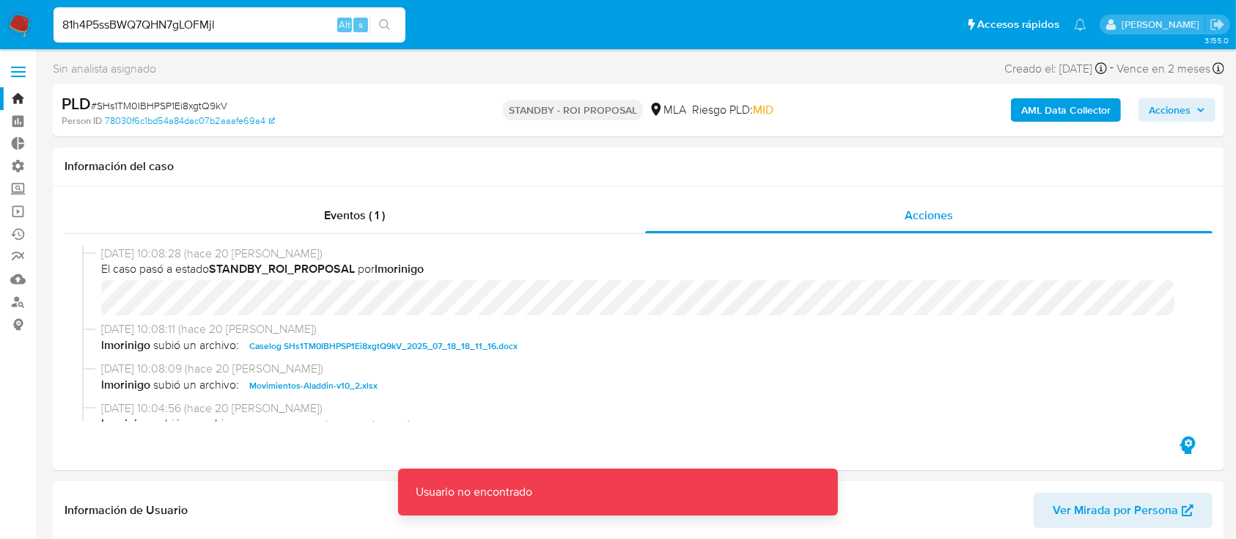
click at [240, 32] on input "81h4P5ssBWQ7QHN7gLOFMjl" at bounding box center [230, 24] width 352 height 19
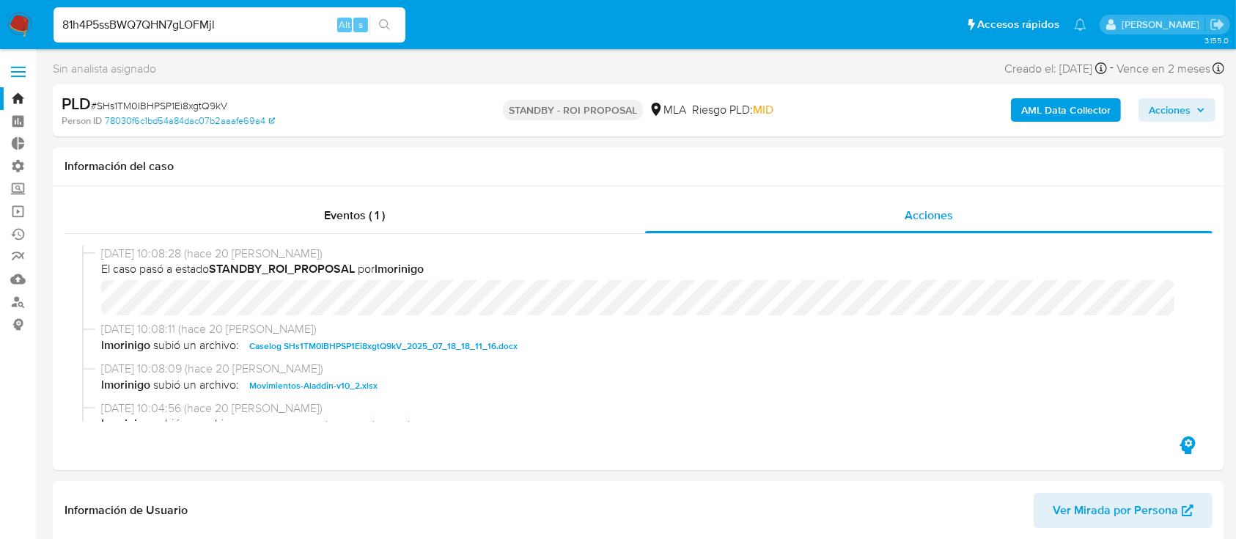
click at [142, 8] on div "81h4P5ssBWQ7QHN7gLOFMjl Alt s" at bounding box center [230, 24] width 352 height 35
click at [145, 26] on input "81h4P5ssBWQ7QHN7gLOFMjl" at bounding box center [230, 24] width 352 height 19
paste input "l"
type input "l81h4P5ssBWQ7QHN7gLOFMjl"
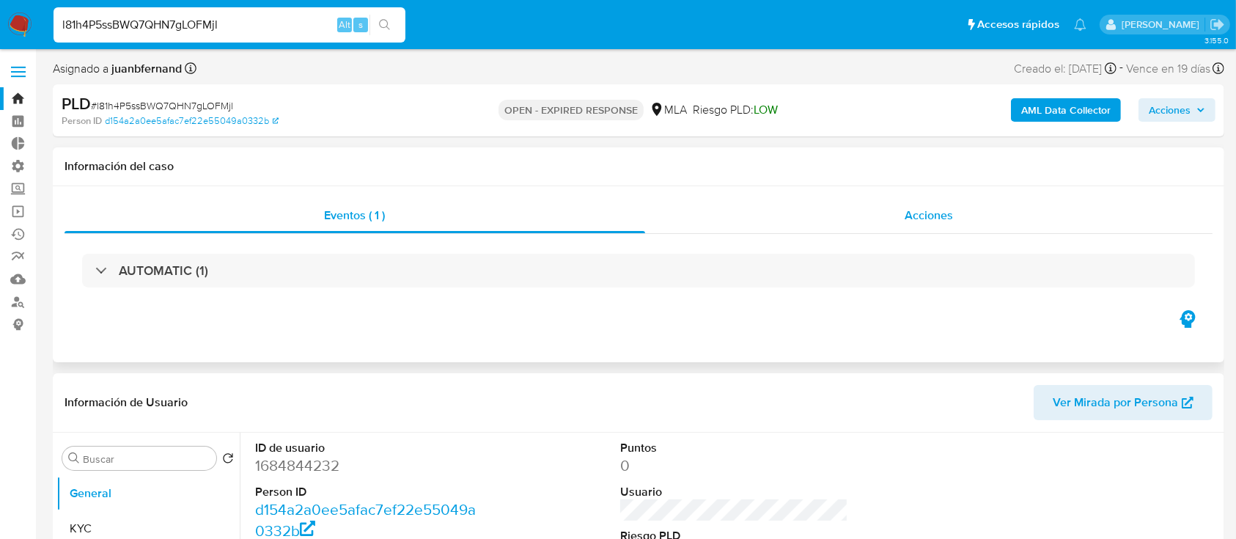
select select "10"
click at [846, 214] on div "Acciones" at bounding box center [929, 215] width 568 height 35
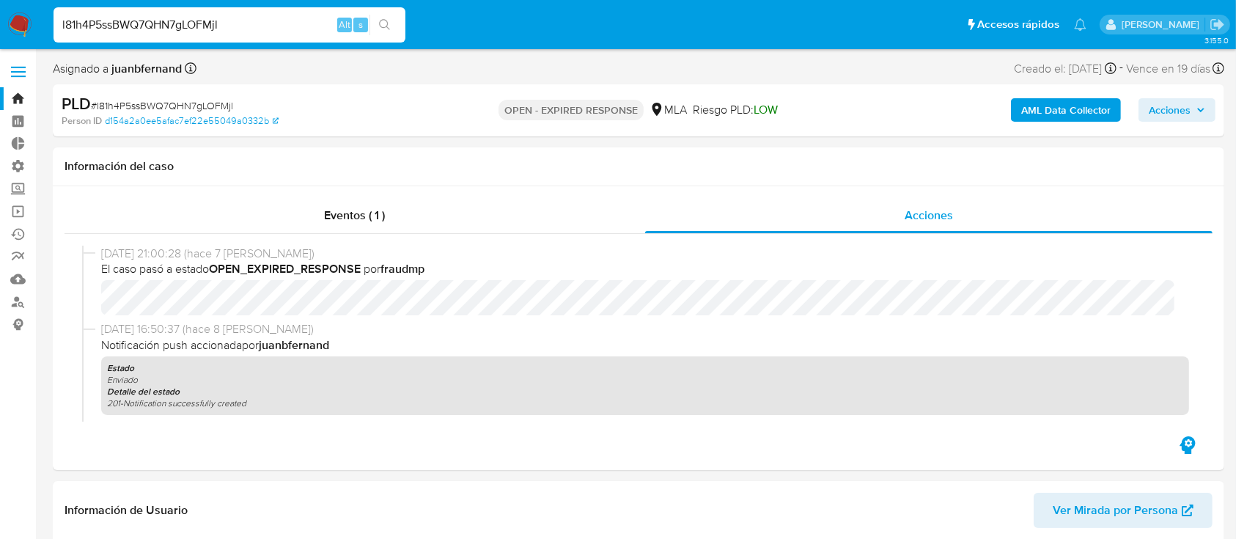
click at [686, 282] on div "Eventos ( 1 ) Acciones 14/08/2025 21:00:28 (hace 7 días) El caso pasó a estado …" at bounding box center [639, 315] width 1148 height 235
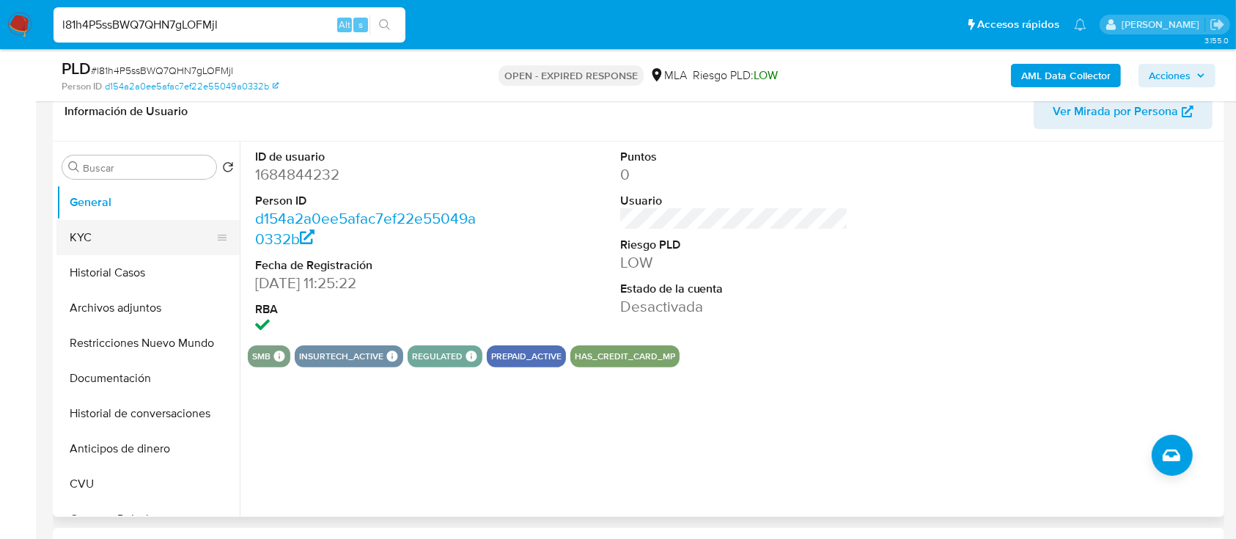
scroll to position [346, 0]
click at [139, 227] on button "KYC" at bounding box center [142, 238] width 172 height 35
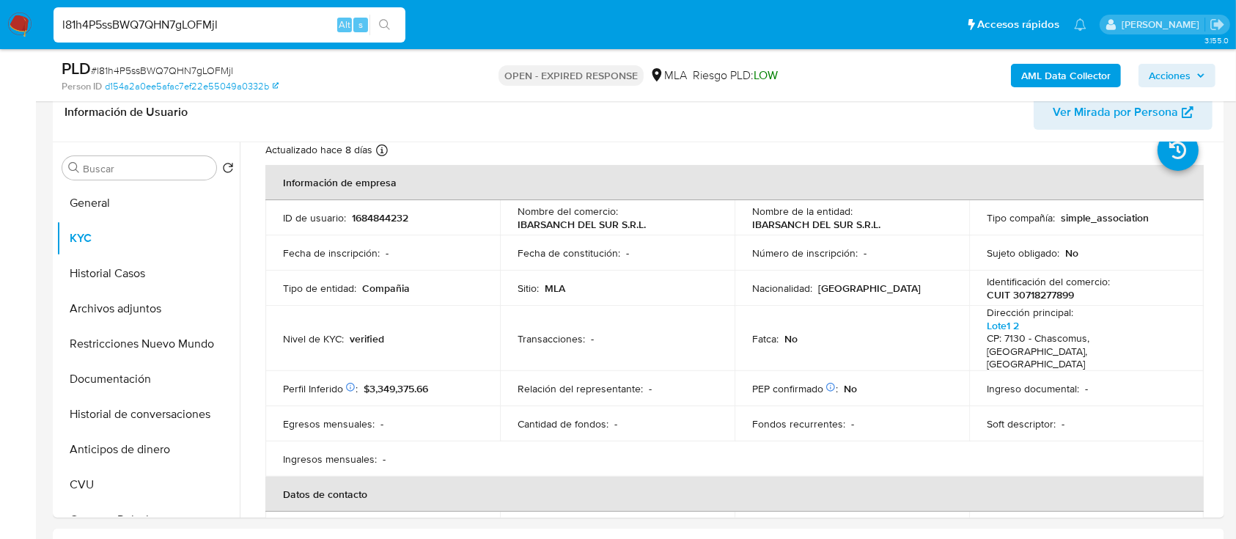
scroll to position [169, 0]
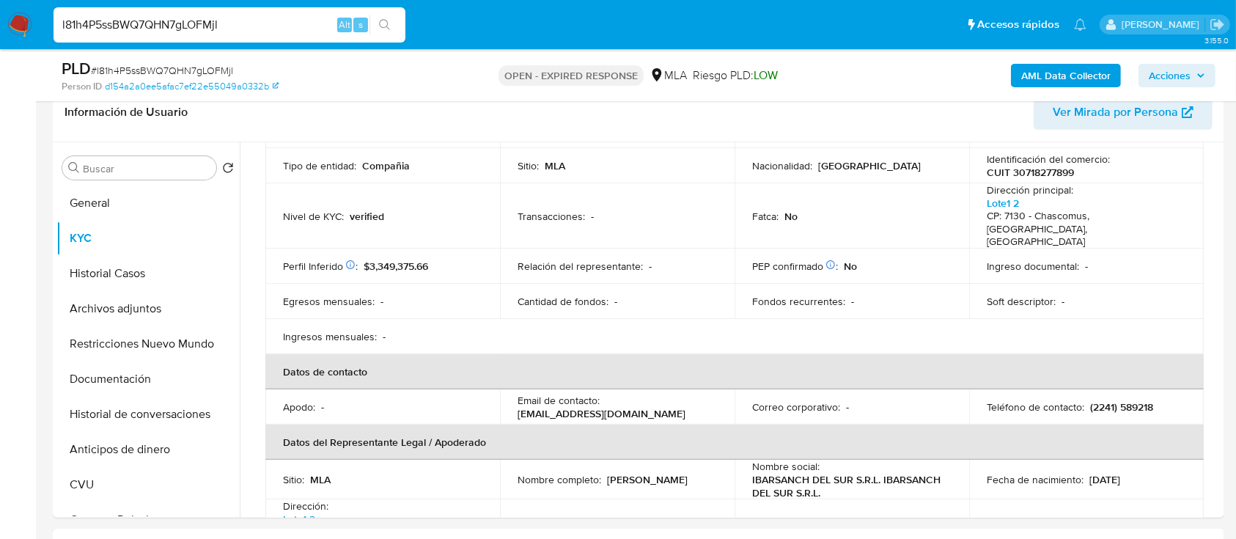
click at [93, 25] on input "l81h4P5ssBWQ7QHN7gLOFMjl" at bounding box center [230, 24] width 352 height 19
paste input "246957219"
type input "246957219"
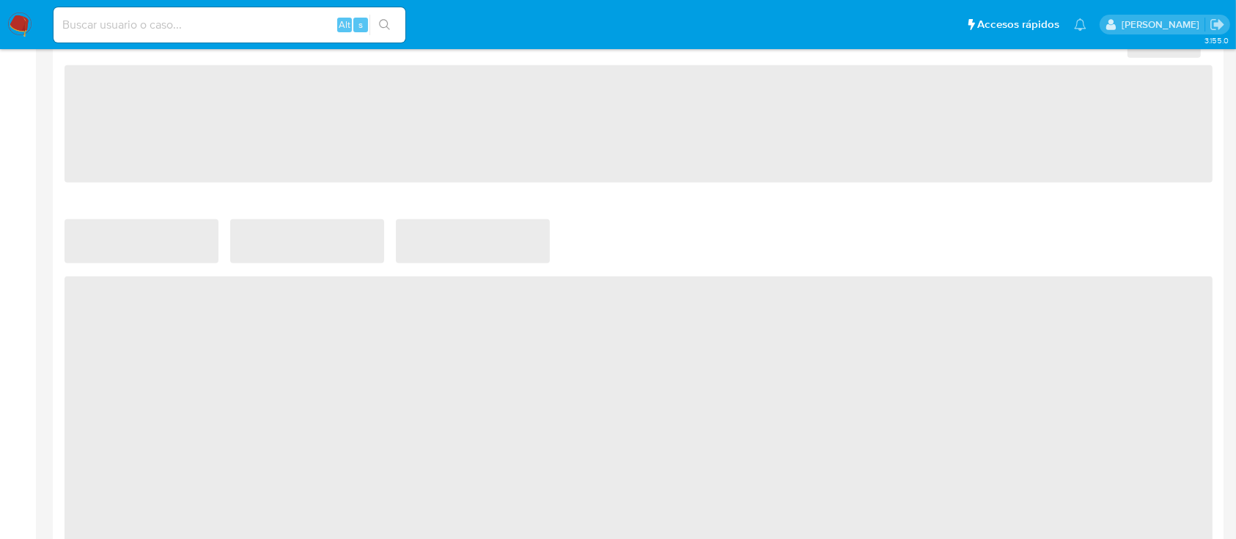
select select "10"
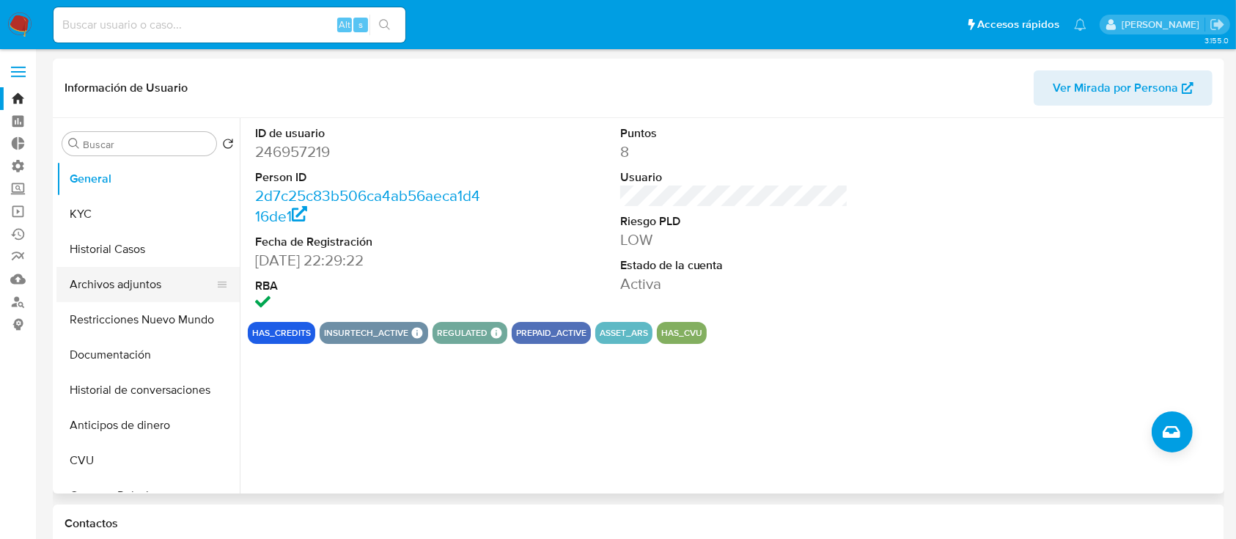
click at [102, 285] on button "Archivos adjuntos" at bounding box center [142, 284] width 172 height 35
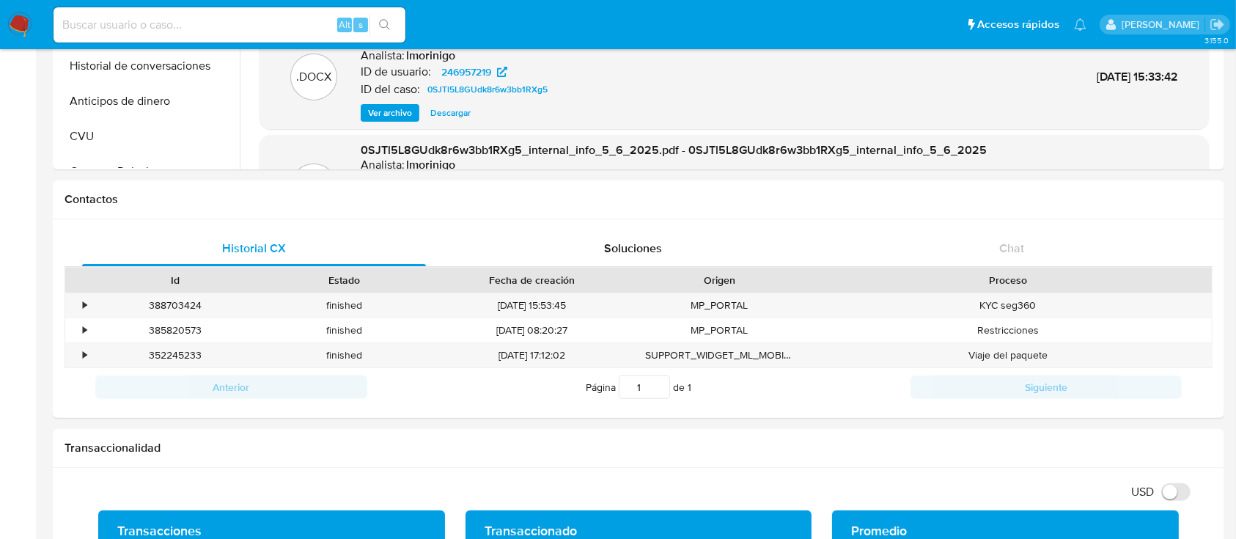
scroll to position [48, 0]
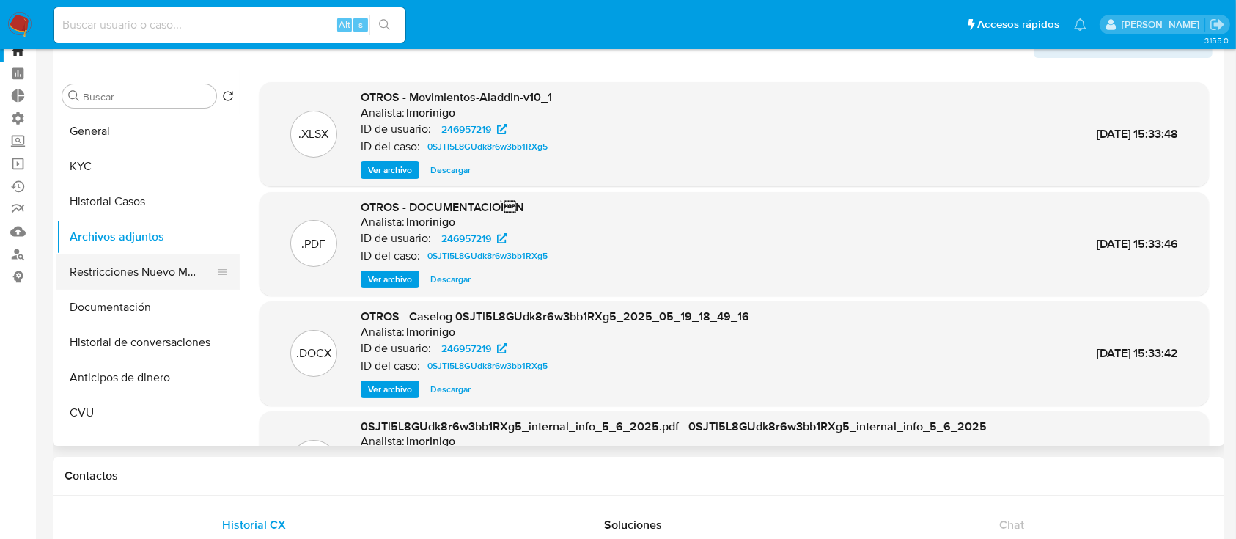
click at [108, 256] on button "Restricciones Nuevo Mundo" at bounding box center [142, 271] width 172 height 35
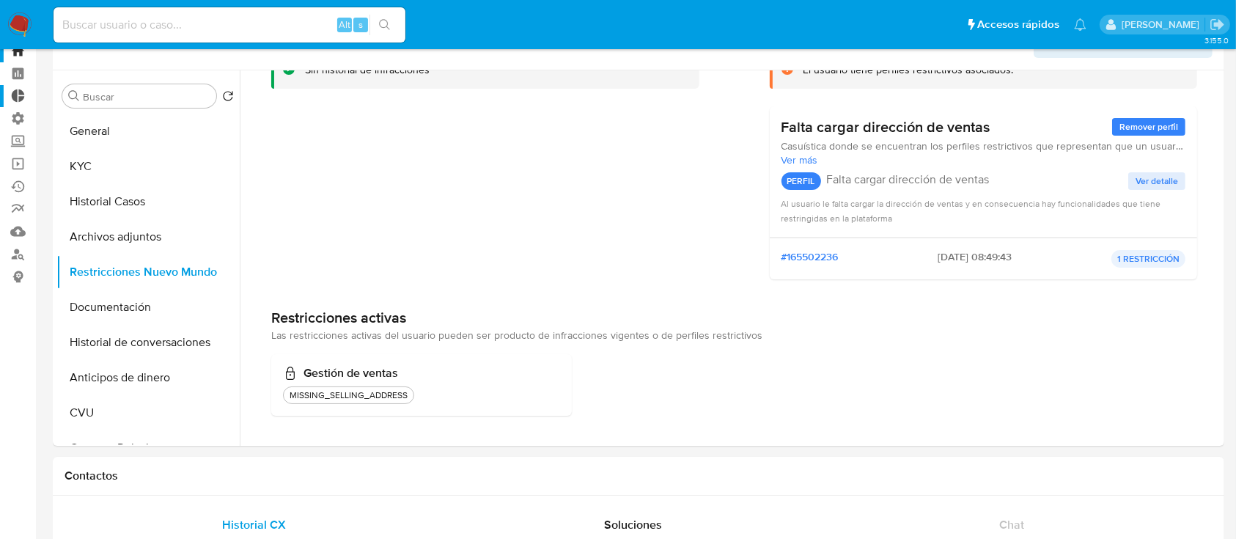
scroll to position [0, 0]
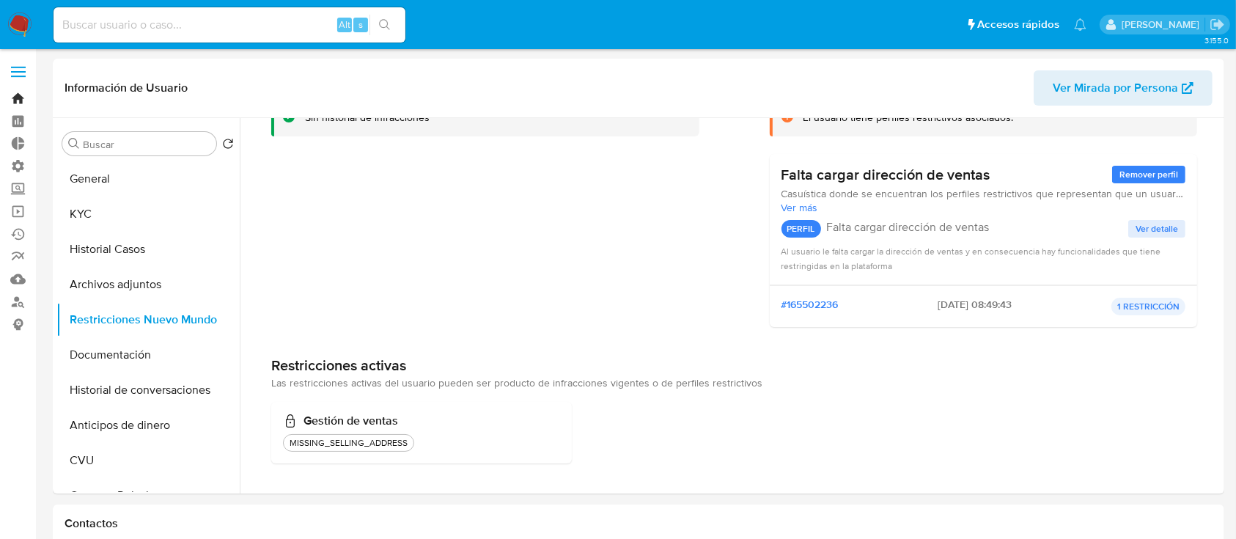
click at [22, 93] on link "Bandeja" at bounding box center [87, 98] width 175 height 23
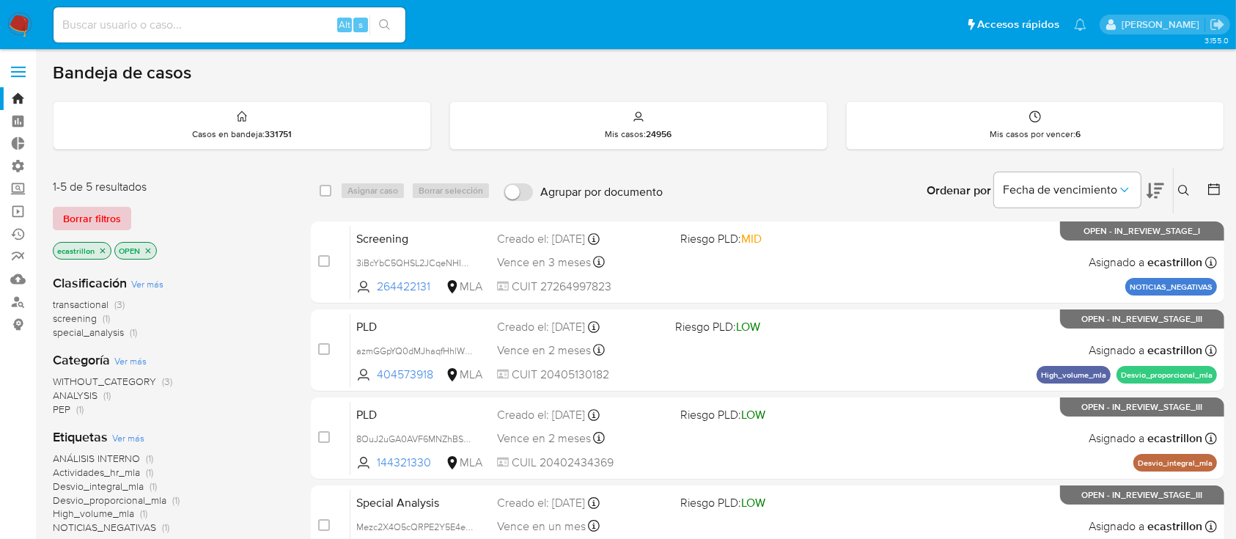
click at [99, 219] on span "Borrar filtros" at bounding box center [92, 218] width 58 height 21
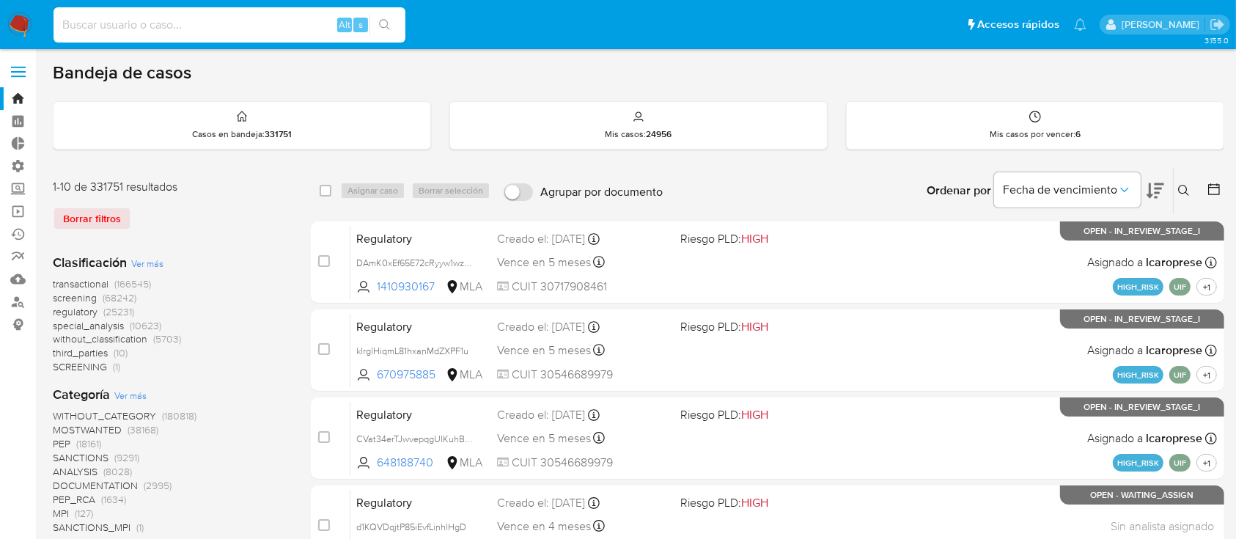
click at [227, 16] on input at bounding box center [230, 24] width 352 height 19
paste input "dghU2tQiqwWTxB9ZgOLyZMlG"
type input "dghU2tQiqwWTxB9ZgOLyZMlG"
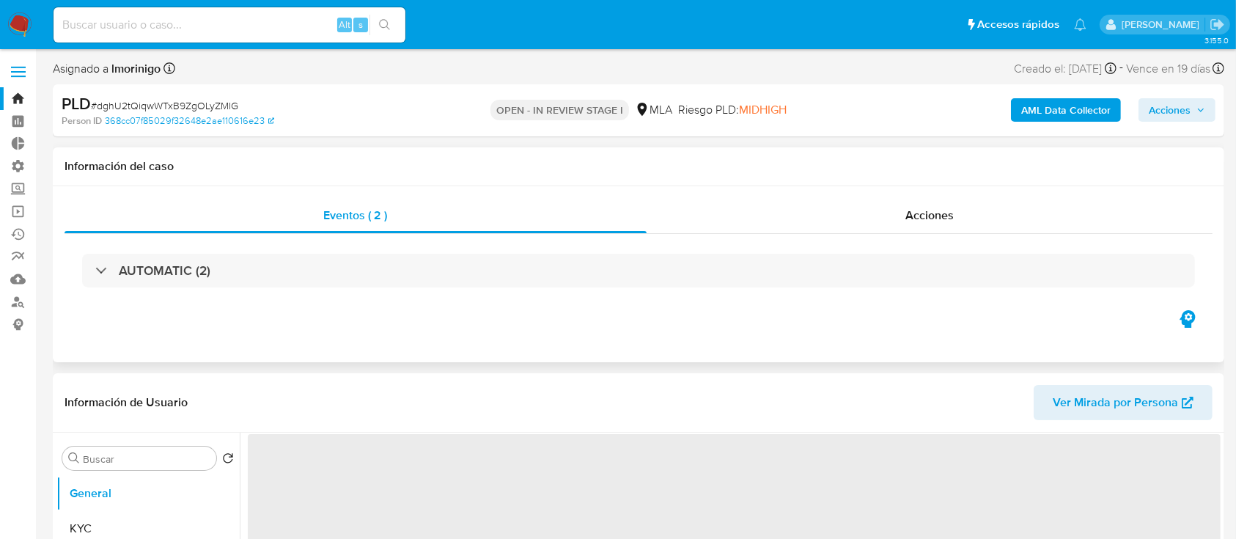
click at [776, 194] on div "Eventos ( 2 ) Acciones AUTOMATIC (2)" at bounding box center [639, 274] width 1172 height 176
click at [773, 208] on div "Acciones" at bounding box center [930, 215] width 567 height 35
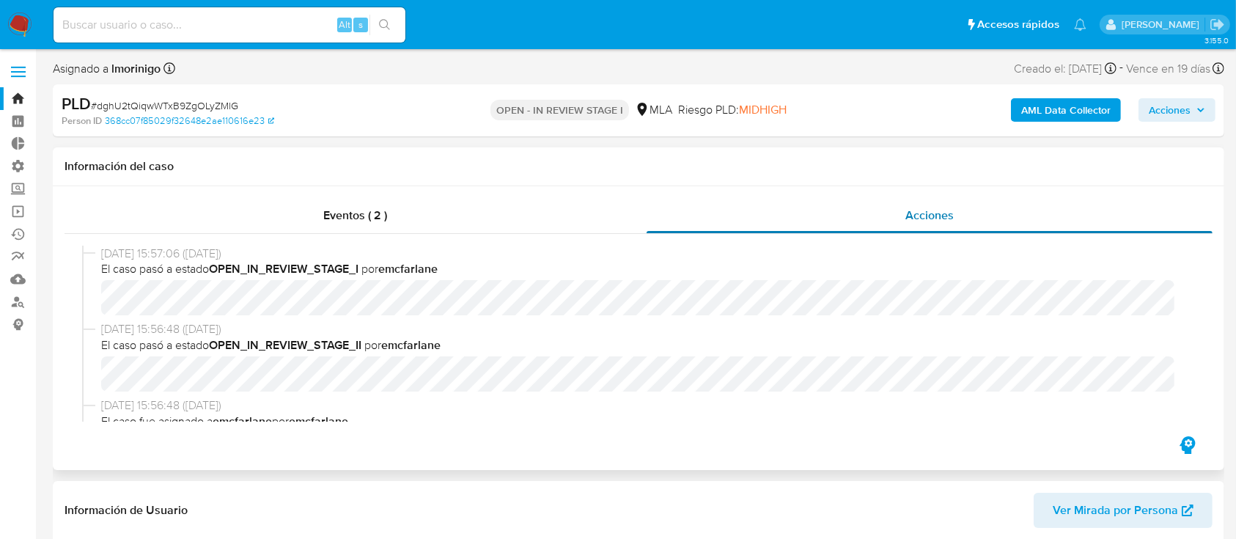
select select "10"
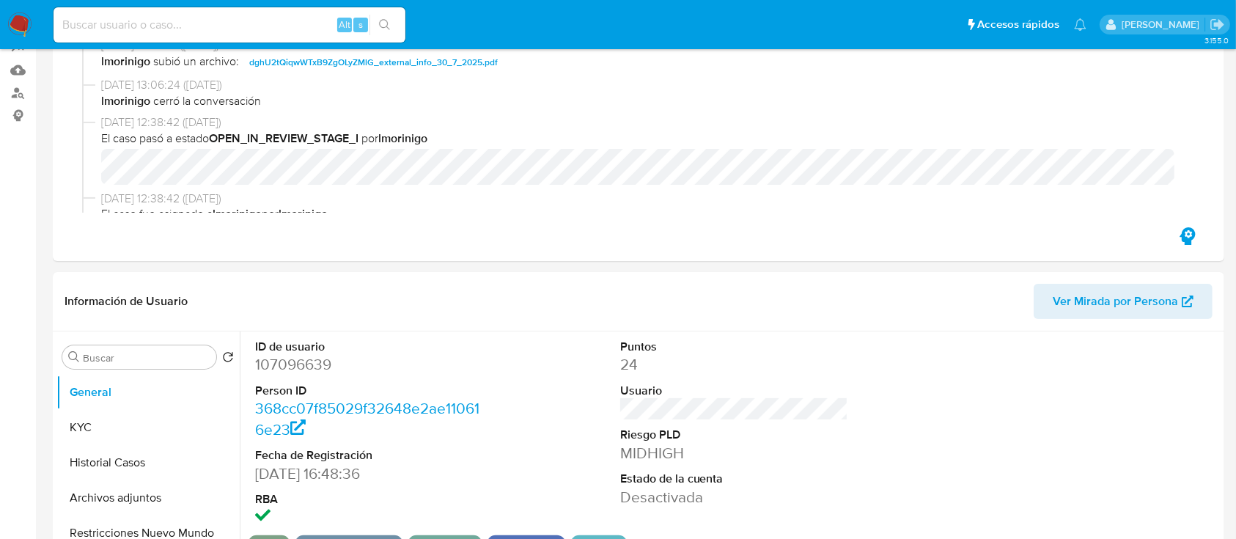
scroll to position [214, 0]
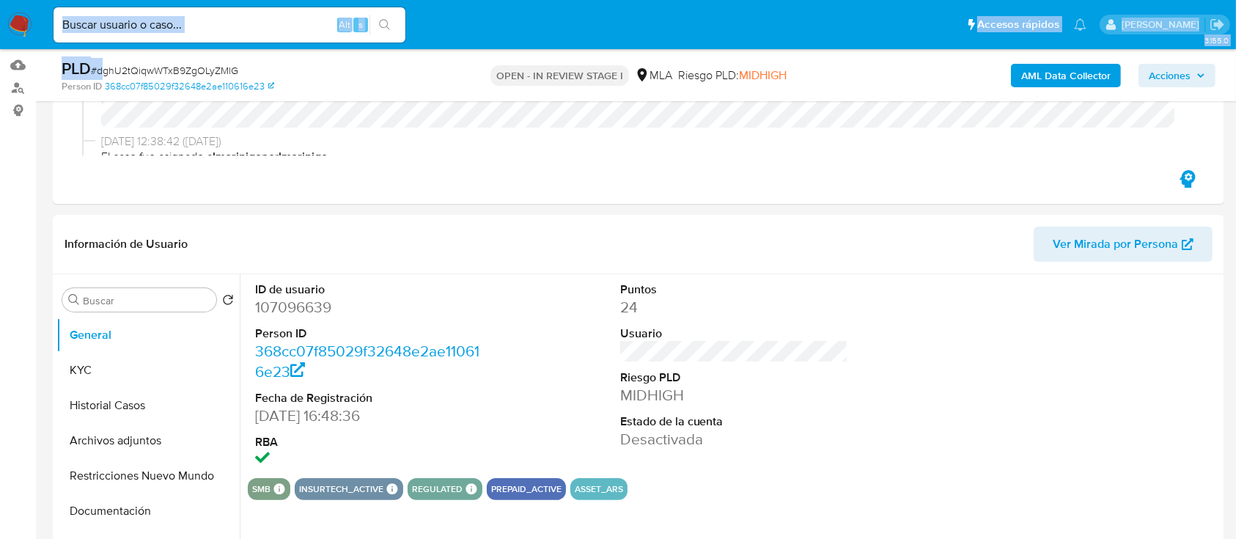
drag, startPoint x: 103, startPoint y: 54, endPoint x: 98, endPoint y: 38, distance: 16.5
click at [98, 38] on div "Alt s" at bounding box center [230, 24] width 352 height 35
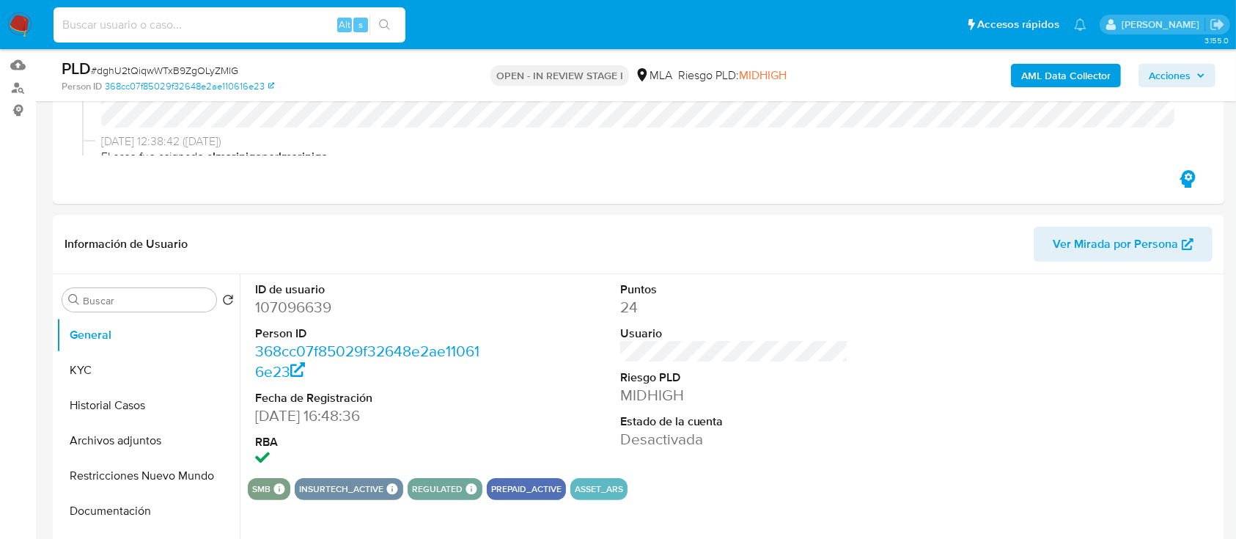
click at [92, 32] on input at bounding box center [230, 24] width 352 height 19
paste input "4Pwbt1kB1q3t71K6RATF3BoG"
type input "4Pwbt1kB1q3t71K6RATF3BoG"
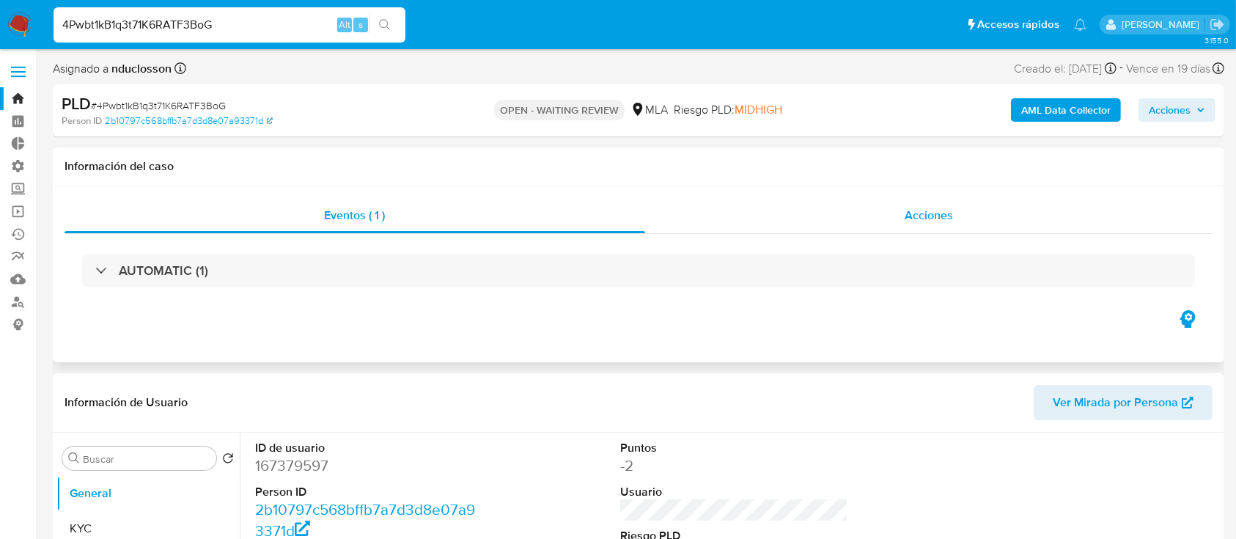
drag, startPoint x: 829, startPoint y: 240, endPoint x: 823, endPoint y: 232, distance: 9.6
click at [823, 232] on div "Eventos ( 1 ) Acciones AUTOMATIC (1)" at bounding box center [639, 252] width 1148 height 109
select select "10"
click at [823, 232] on div "Acciones" at bounding box center [929, 215] width 568 height 35
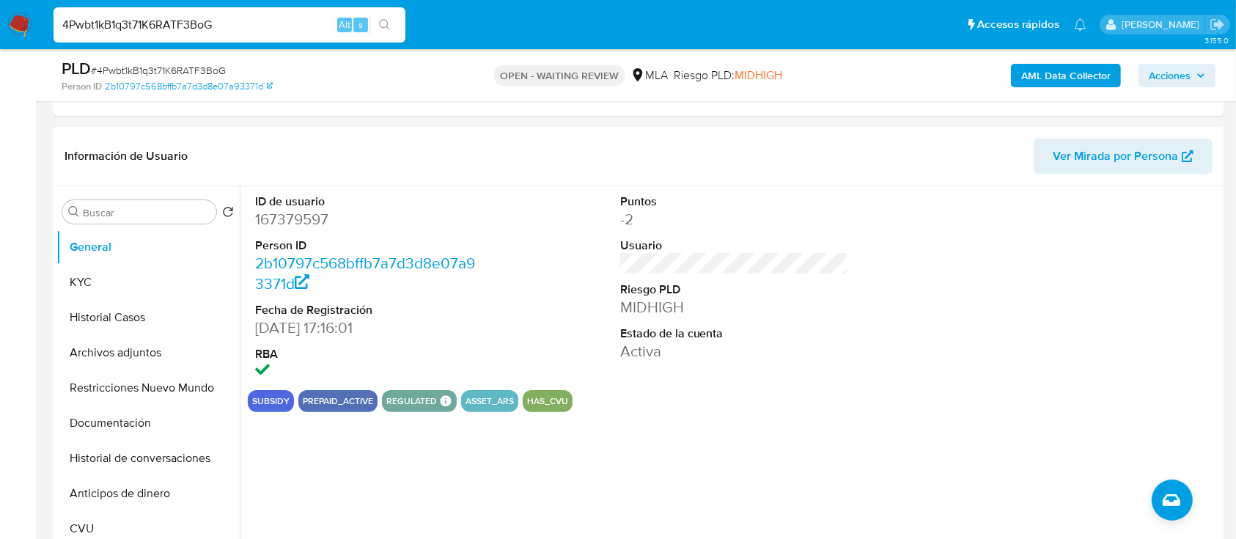
scroll to position [439, 0]
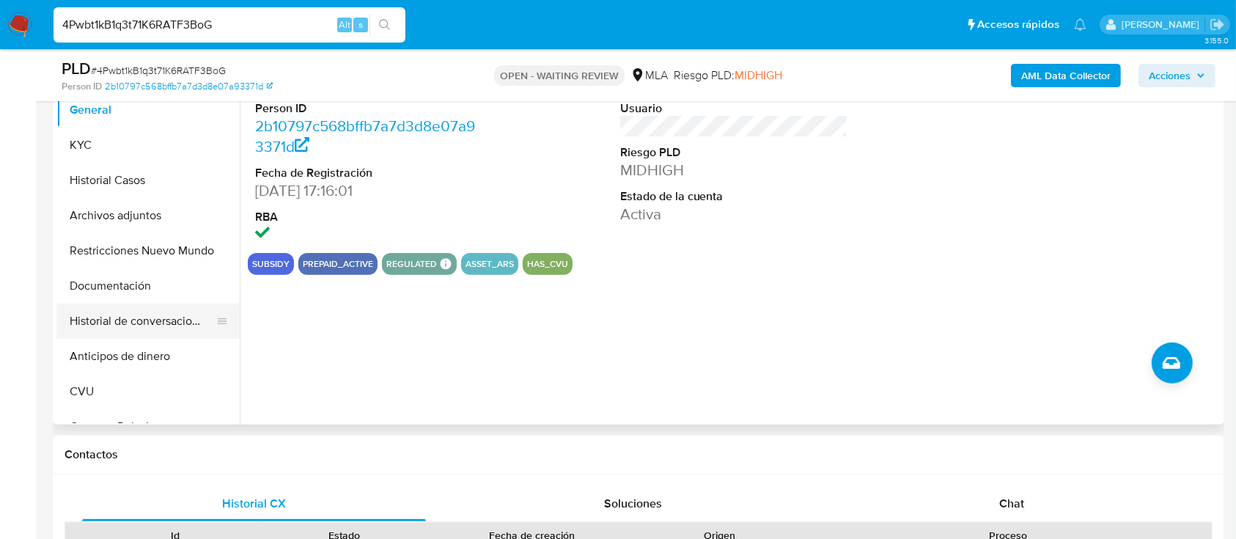
click at [77, 305] on button "Historial de conversaciones" at bounding box center [142, 321] width 172 height 35
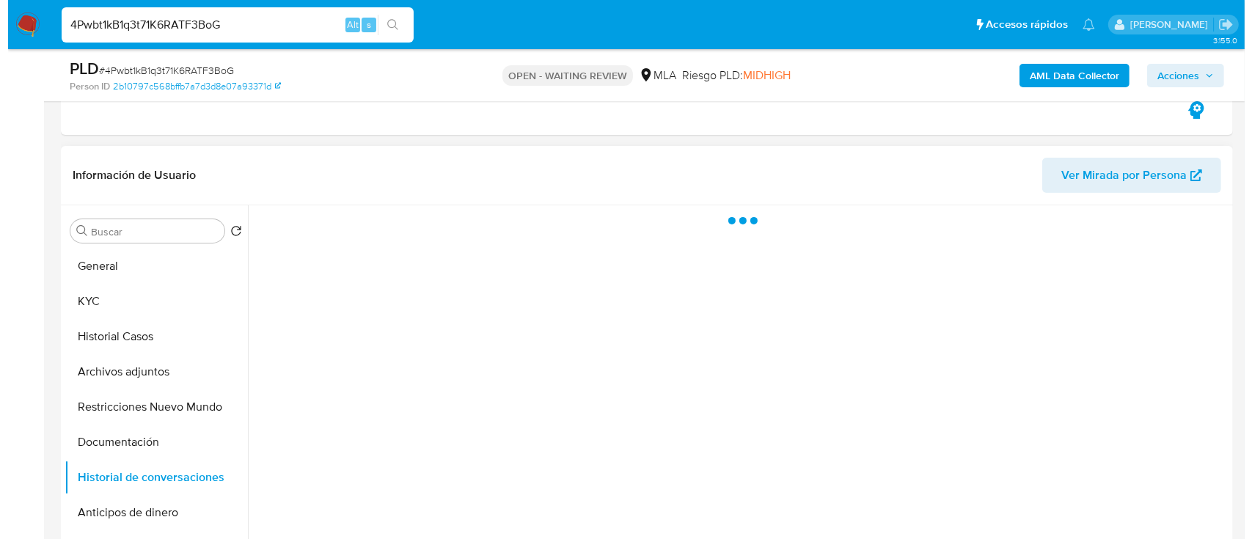
scroll to position [282, 0]
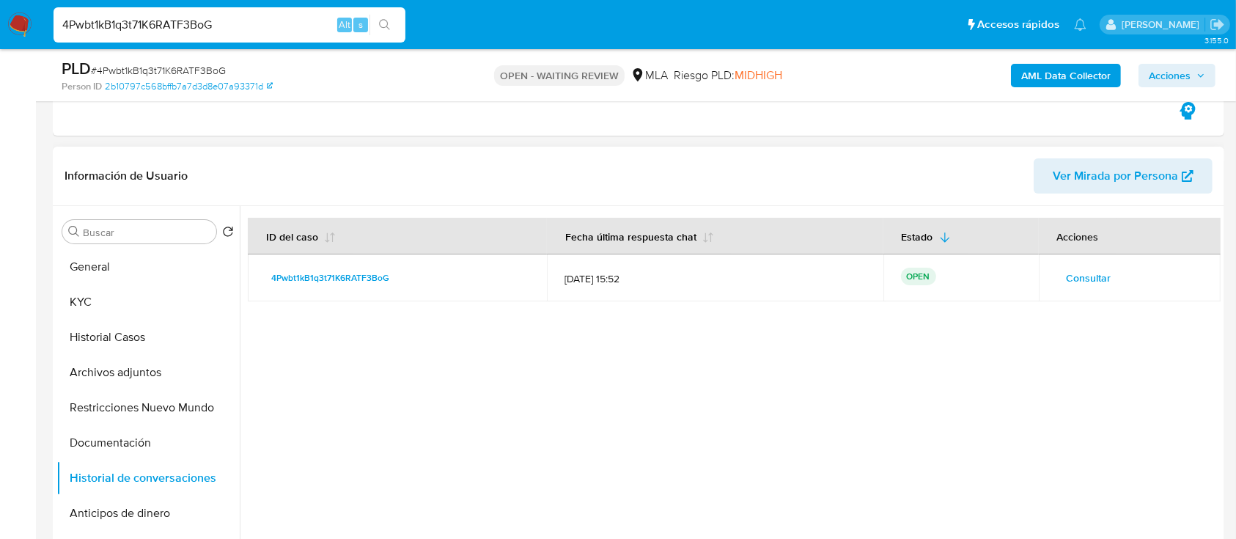
click at [1075, 270] on span "Consultar" at bounding box center [1089, 278] width 45 height 21
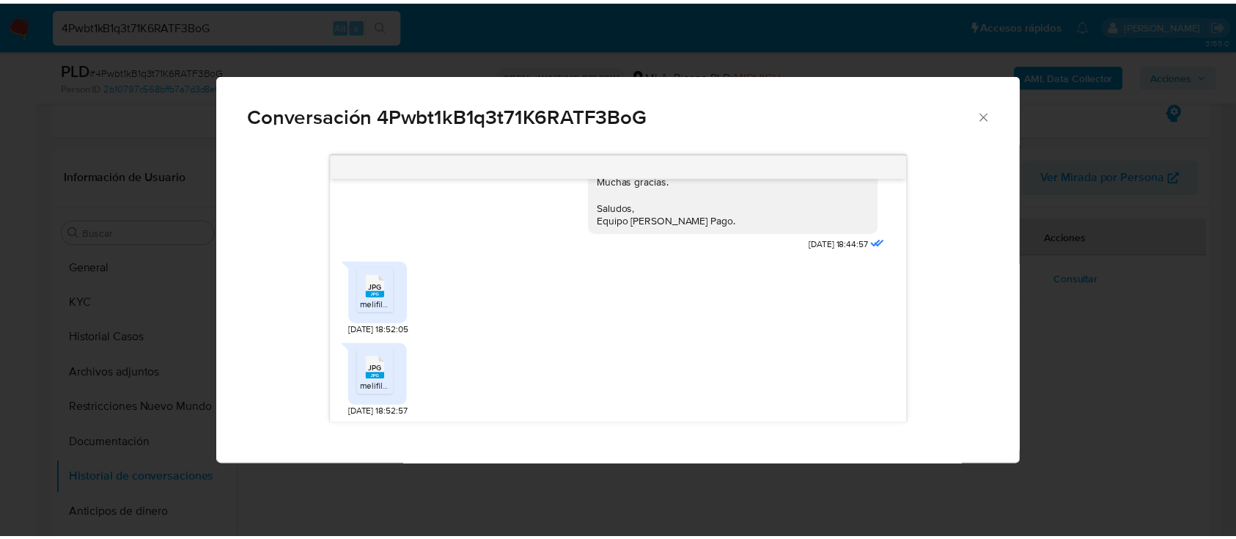
scroll to position [1739, 0]
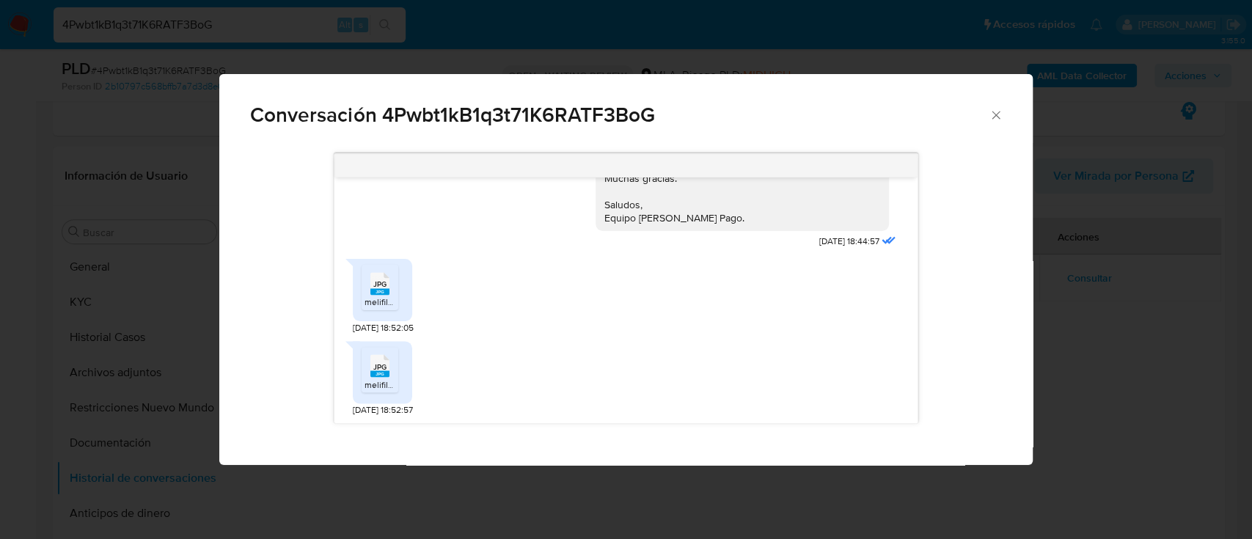
click at [388, 290] on rect "Comunicación" at bounding box center [379, 291] width 19 height 7
click at [379, 383] on span "melifile4412834407174799670.jpg" at bounding box center [430, 384] width 133 height 12
click at [990, 119] on icon "Cerrar" at bounding box center [995, 115] width 15 height 15
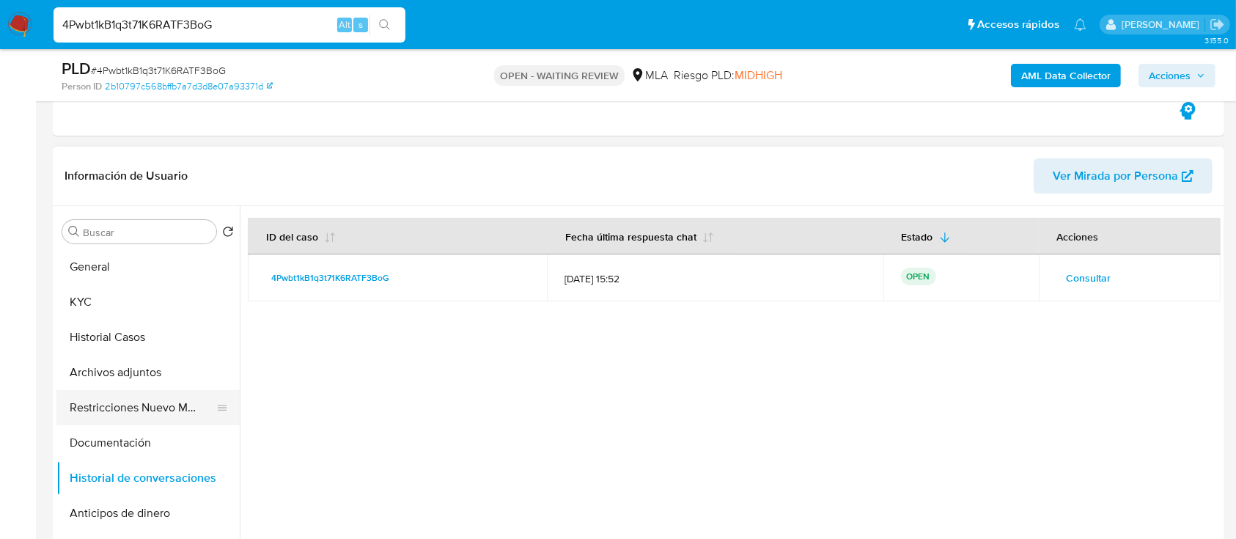
click at [109, 422] on button "Restricciones Nuevo Mundo" at bounding box center [142, 407] width 172 height 35
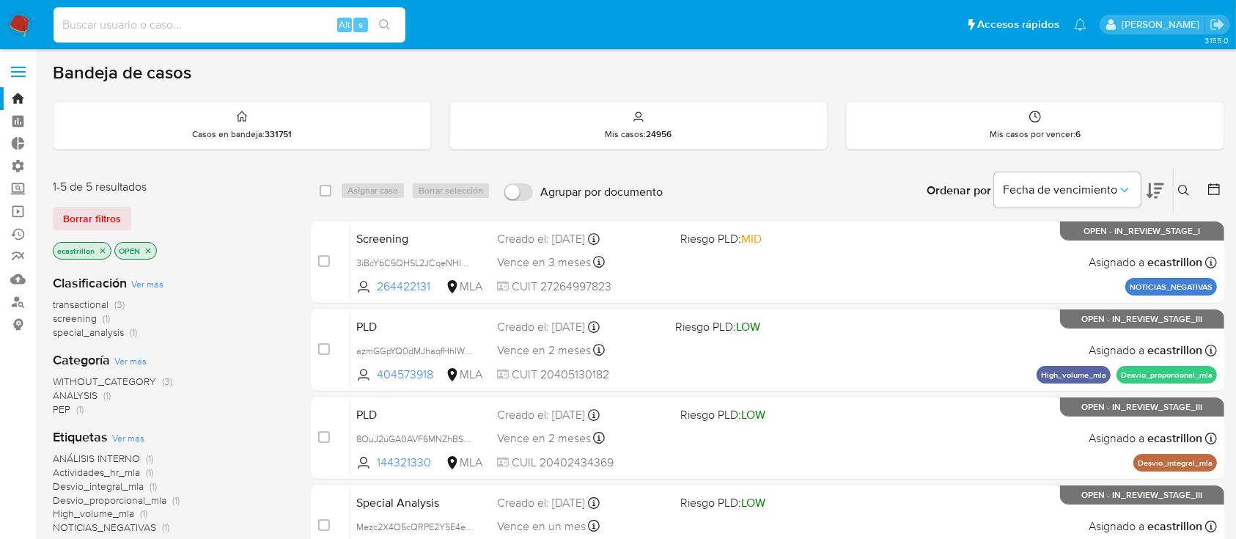
click at [150, 26] on input at bounding box center [230, 24] width 352 height 19
paste input "yQXquBpjkUfzIZKUNWUAuACl"
type input "yQXquBpjkUfzIZKUNWUAuACl"
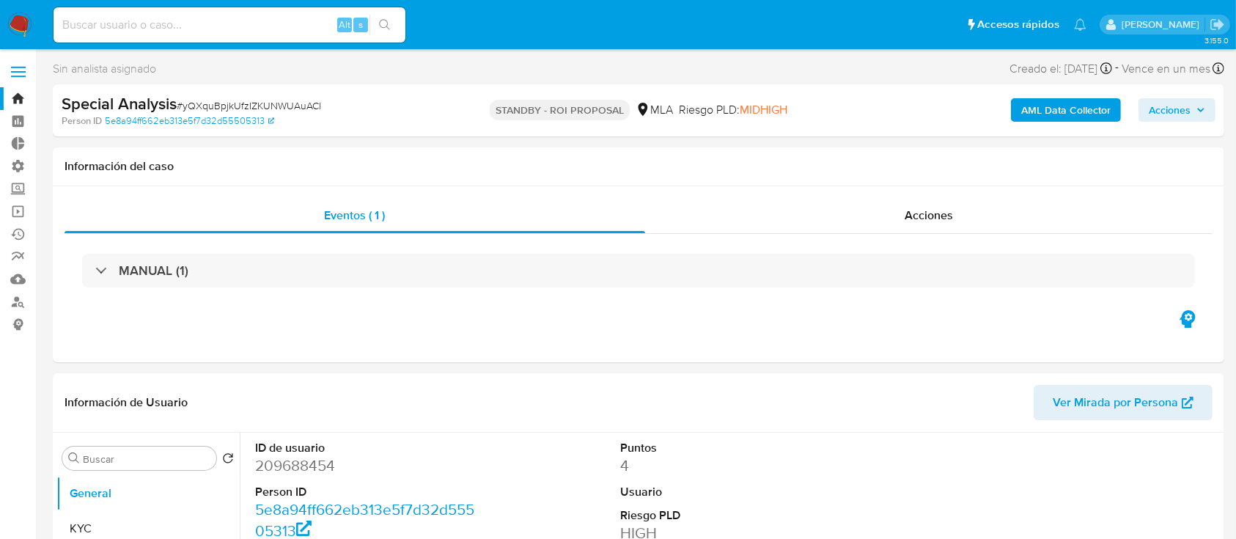
select select "10"
click at [738, 216] on div "Acciones" at bounding box center [929, 215] width 568 height 35
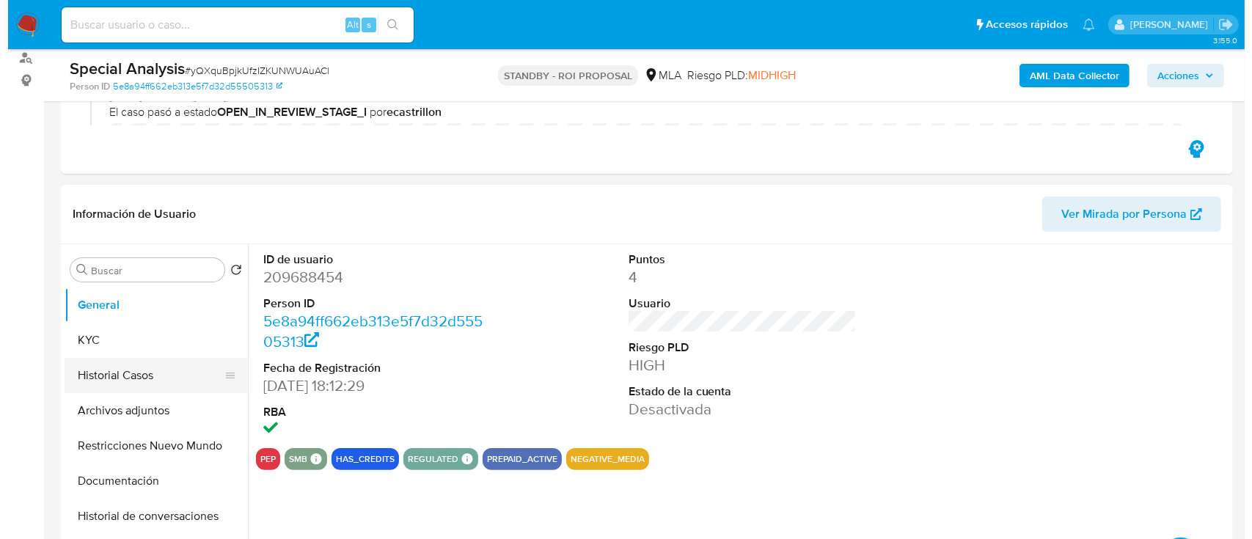
scroll to position [246, 0]
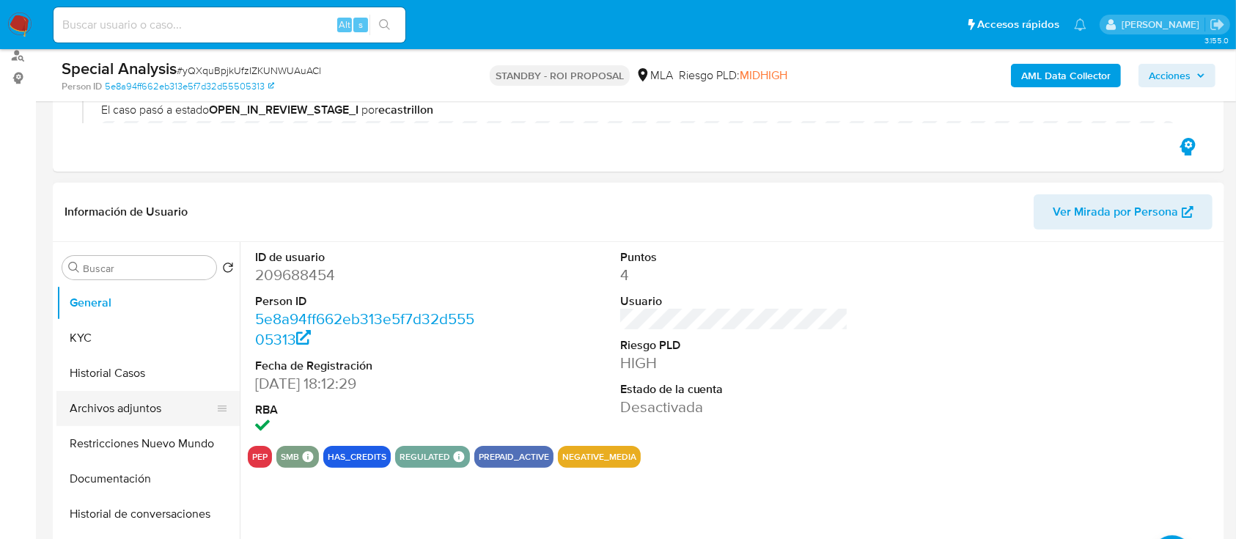
click at [137, 401] on button "Archivos adjuntos" at bounding box center [142, 408] width 172 height 35
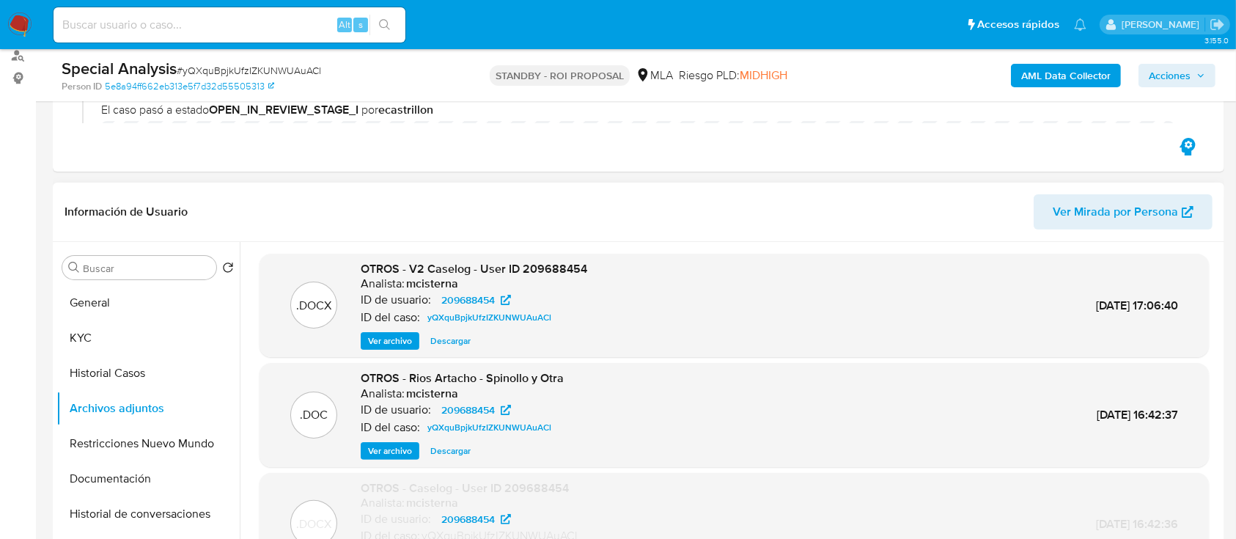
click at [396, 339] on span "Ver archivo" at bounding box center [390, 341] width 44 height 15
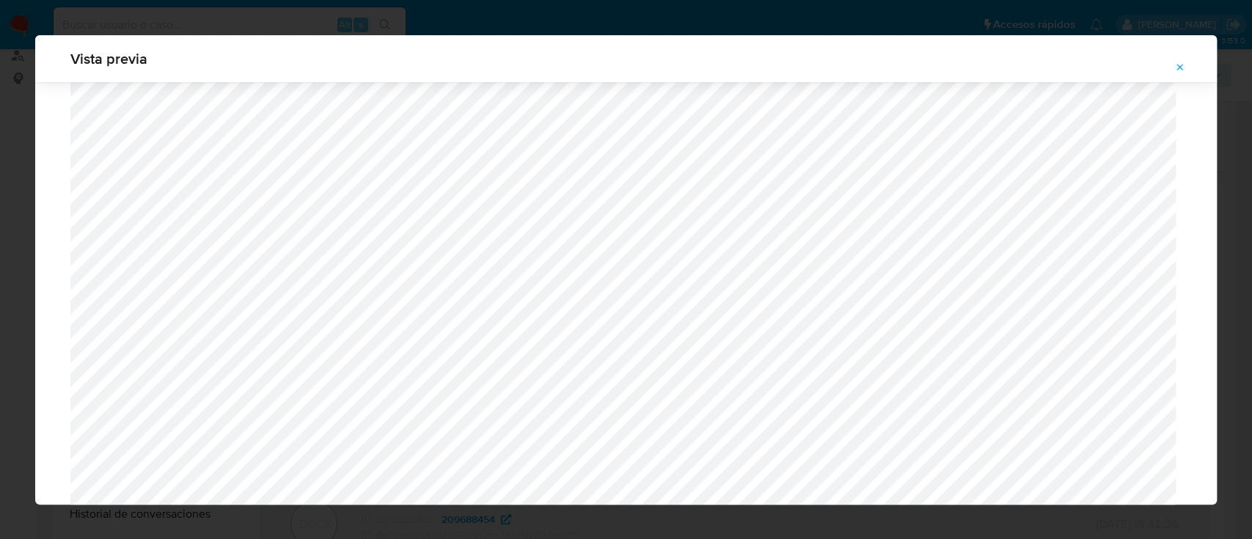
scroll to position [1159, 0]
